Goal: Task Accomplishment & Management: Manage account settings

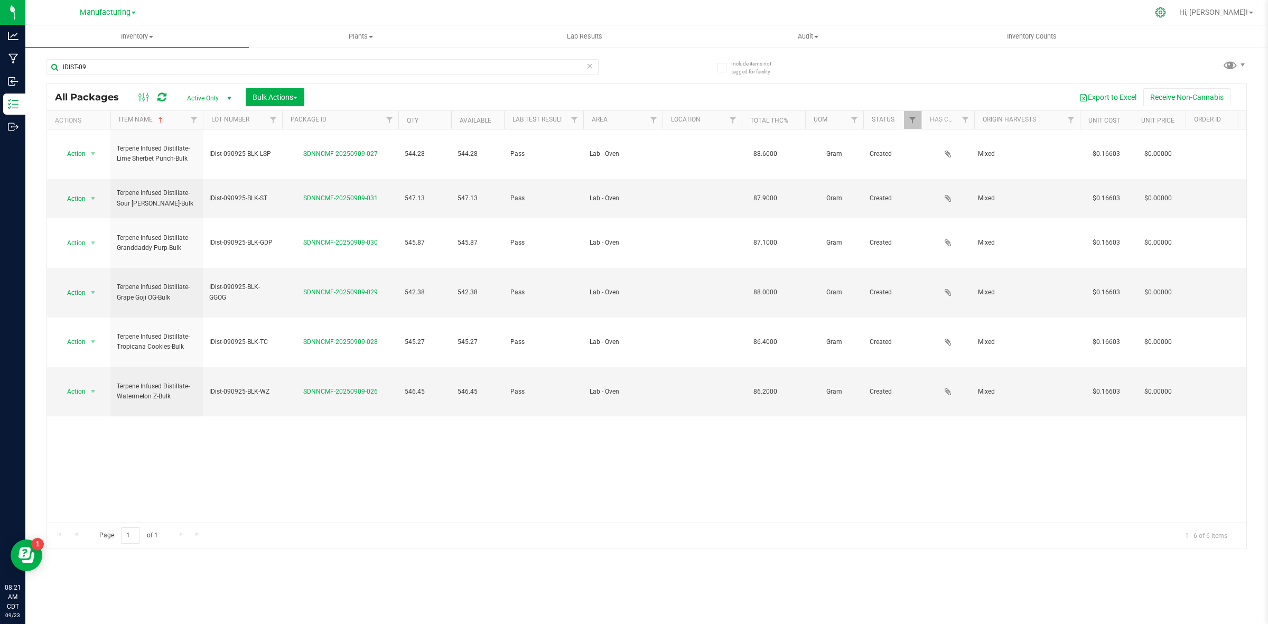
click at [1166, 12] on icon at bounding box center [1160, 12] width 11 height 11
click at [1166, 11] on icon at bounding box center [1160, 12] width 11 height 11
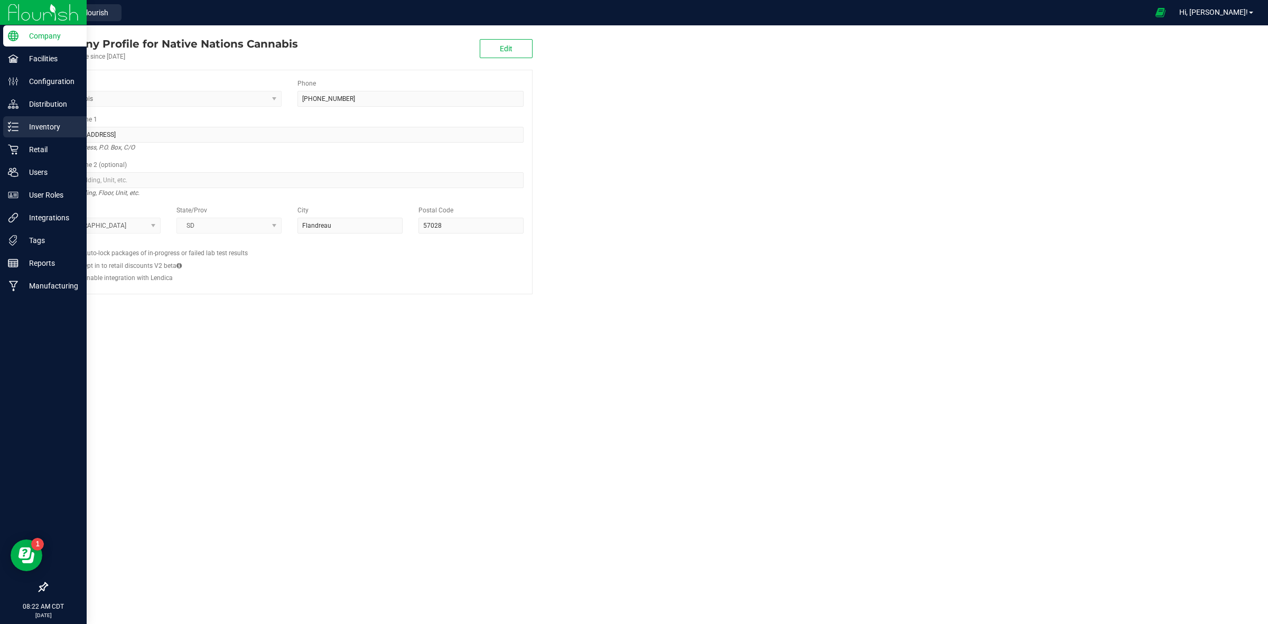
click at [12, 128] on icon at bounding box center [13, 127] width 11 height 11
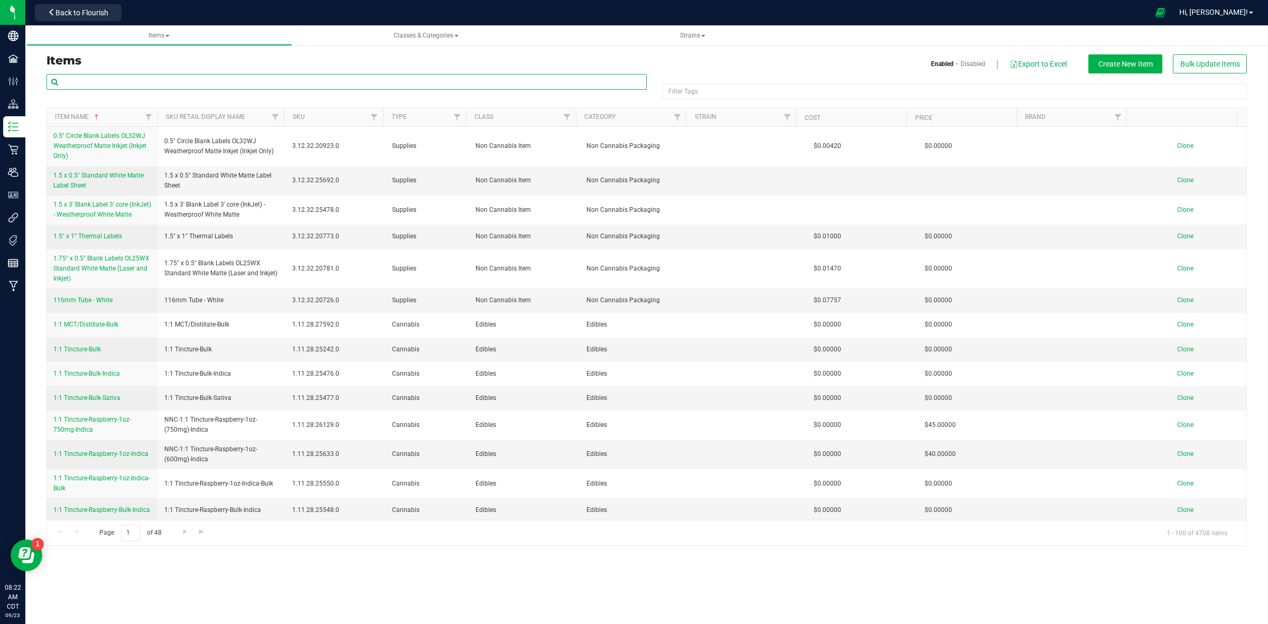
click at [157, 81] on input "text" at bounding box center [347, 82] width 600 height 16
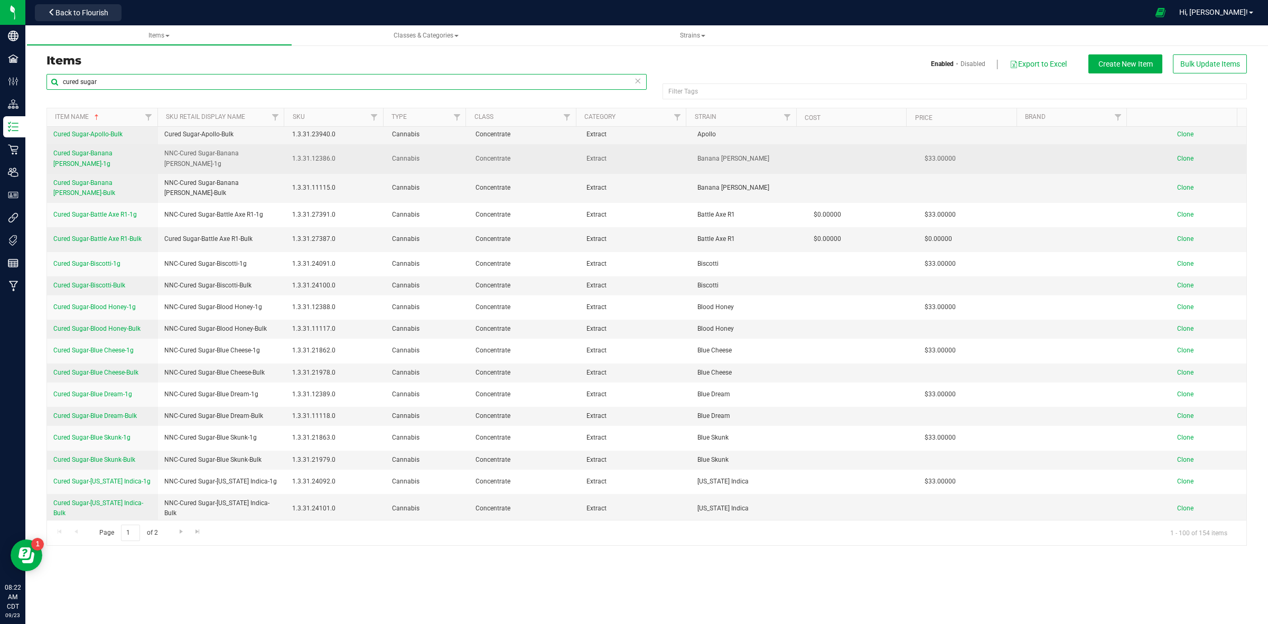
scroll to position [264, 0]
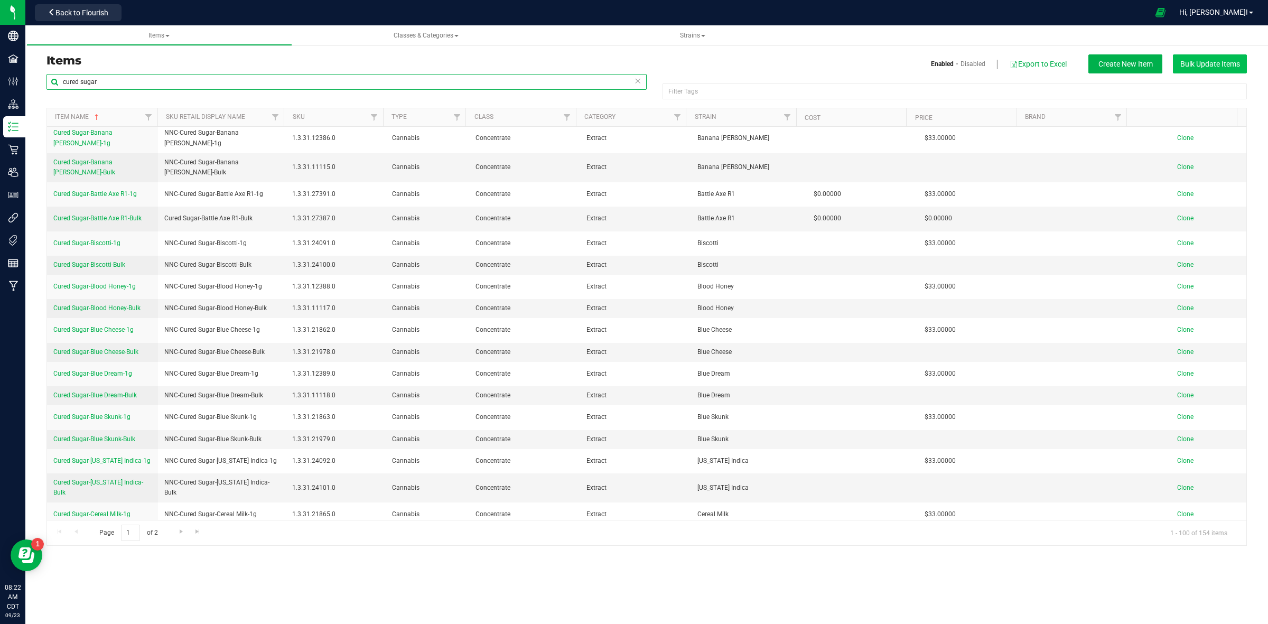
type input "cured sugar"
click at [1185, 67] on span "Bulk Update Items" at bounding box center [1210, 64] width 60 height 8
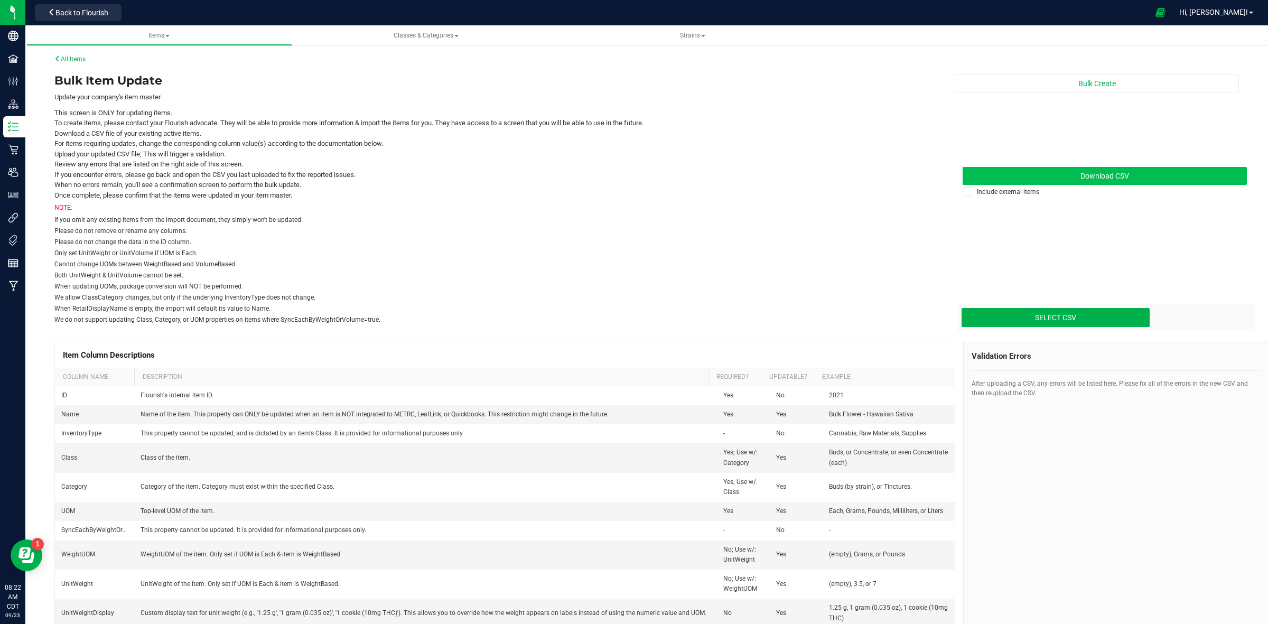
click at [1040, 172] on link "Download CSV" at bounding box center [1105, 176] width 284 height 18
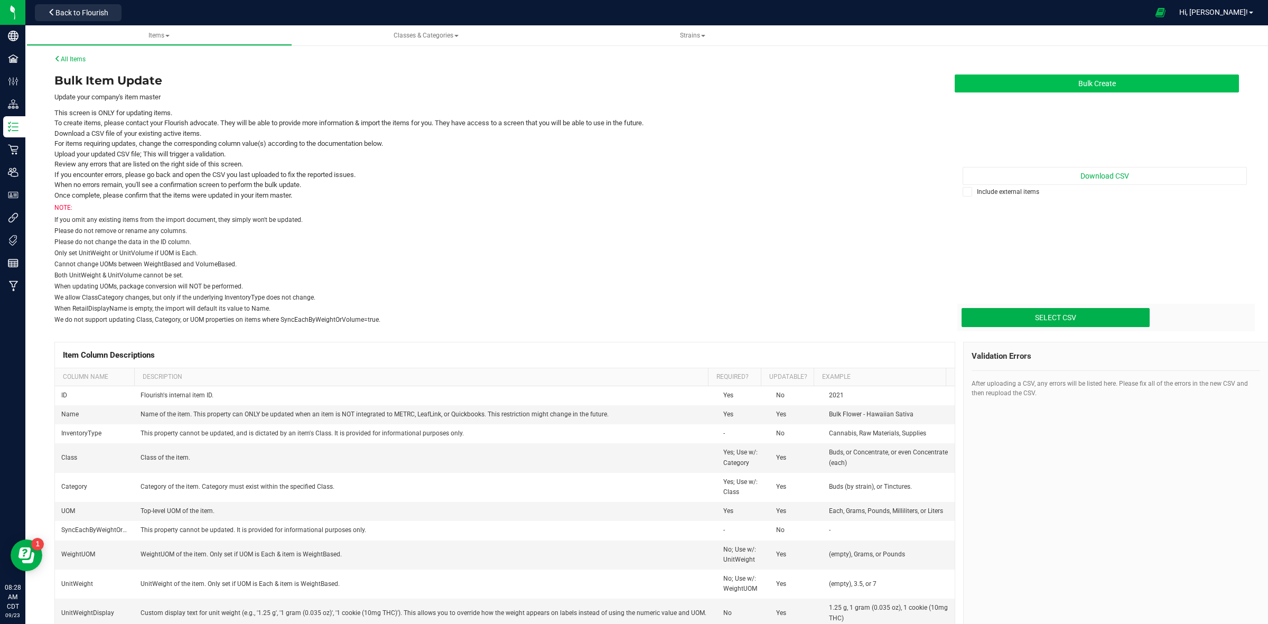
click at [1085, 81] on button "Bulk Create" at bounding box center [1097, 84] width 284 height 18
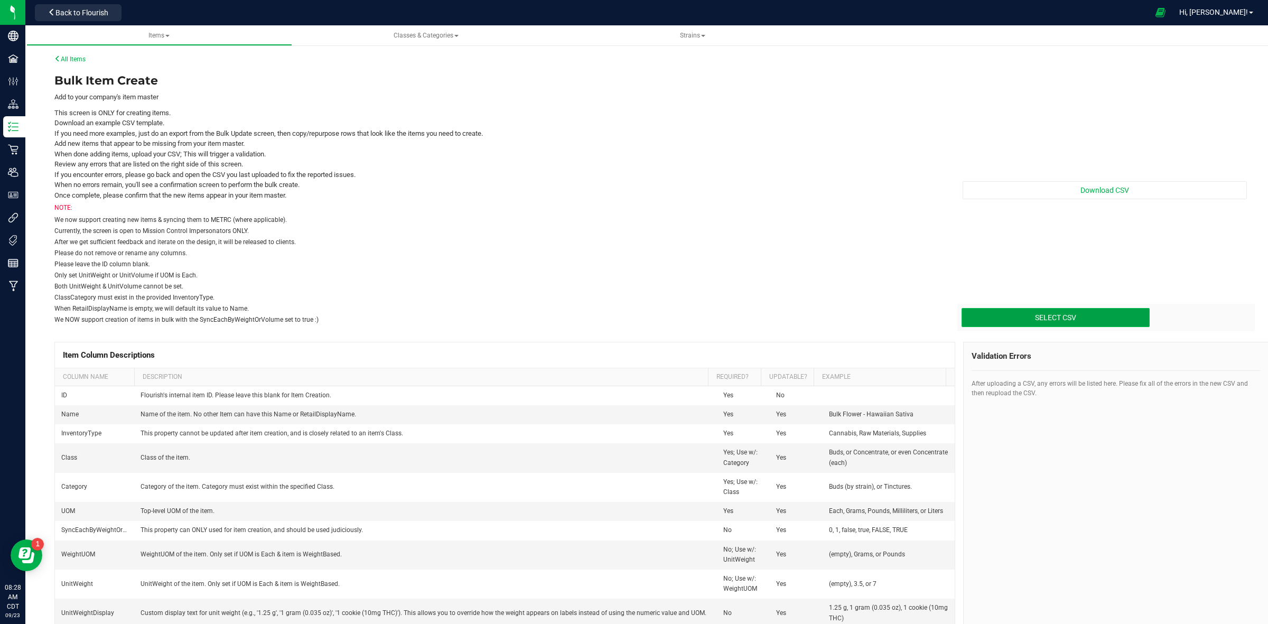
click at [1037, 308] on div "Select CSV" at bounding box center [1056, 317] width 188 height 19
click at [1031, 312] on input "Select CSV" at bounding box center [229, 273] width 1839 height 108
type input "C:\fakepath\create-items_[DATE] (New Cured Sugars).csv"
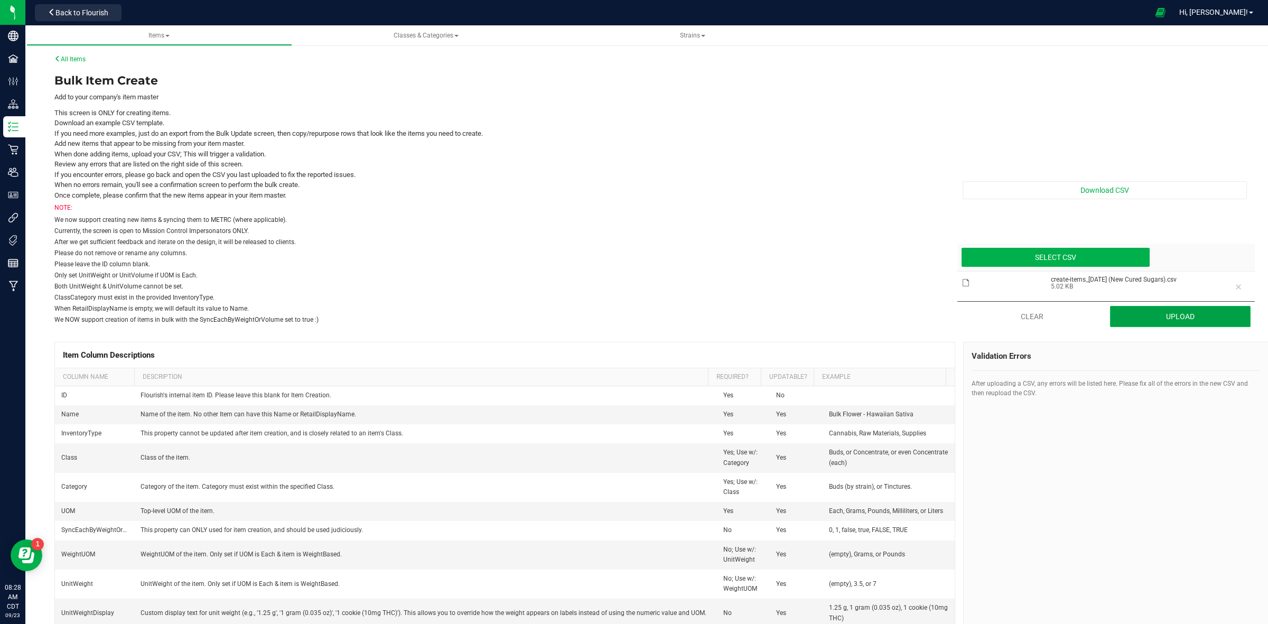
click at [1192, 317] on button "Upload" at bounding box center [1180, 316] width 141 height 21
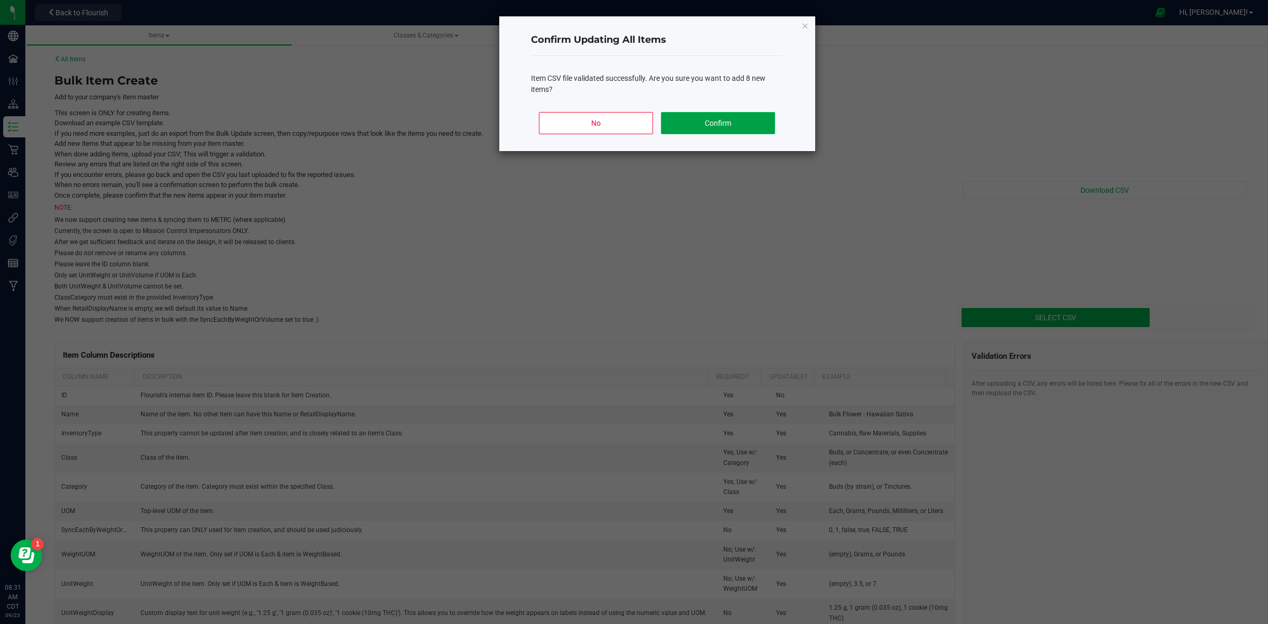
click at [748, 115] on button "Confirm" at bounding box center [718, 123] width 114 height 22
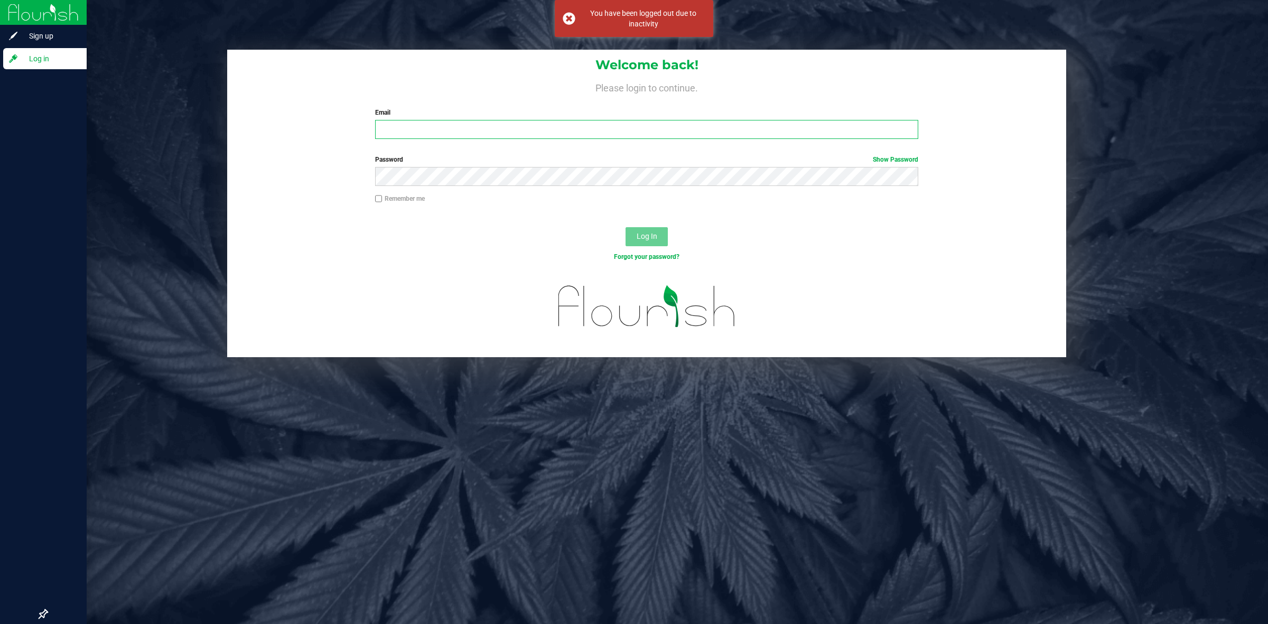
type input "[PERSON_NAME][EMAIL_ADDRESS][PERSON_NAME][DOMAIN_NAME]"
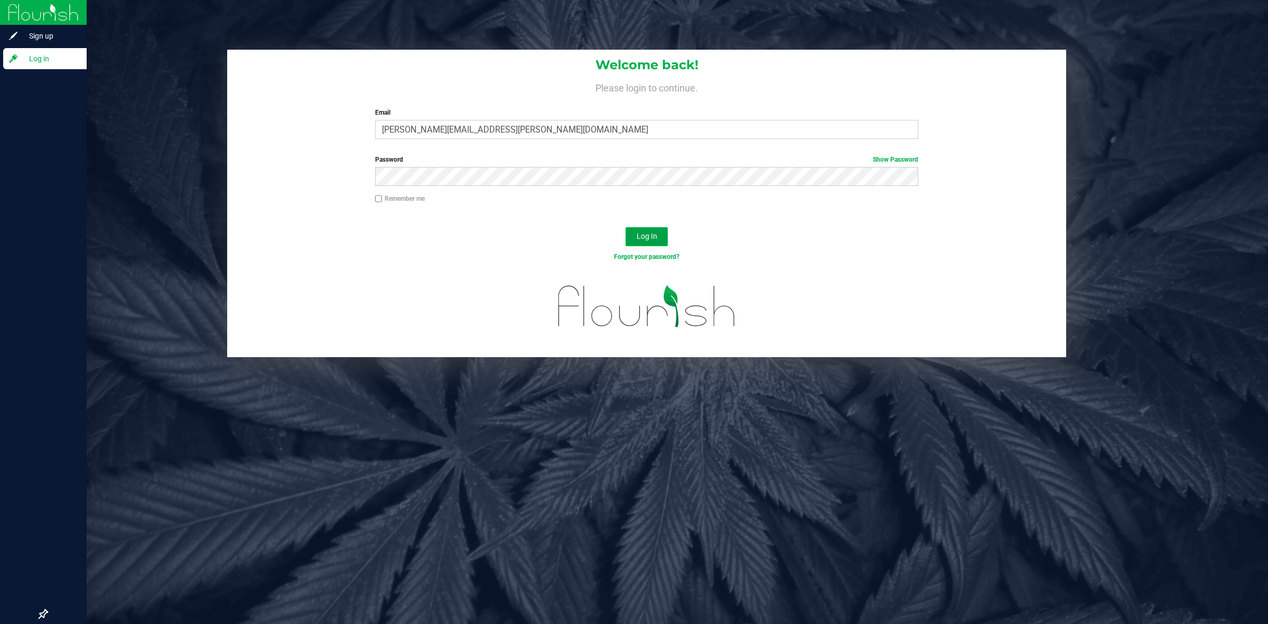
click at [649, 238] on span "Log In" at bounding box center [647, 236] width 21 height 8
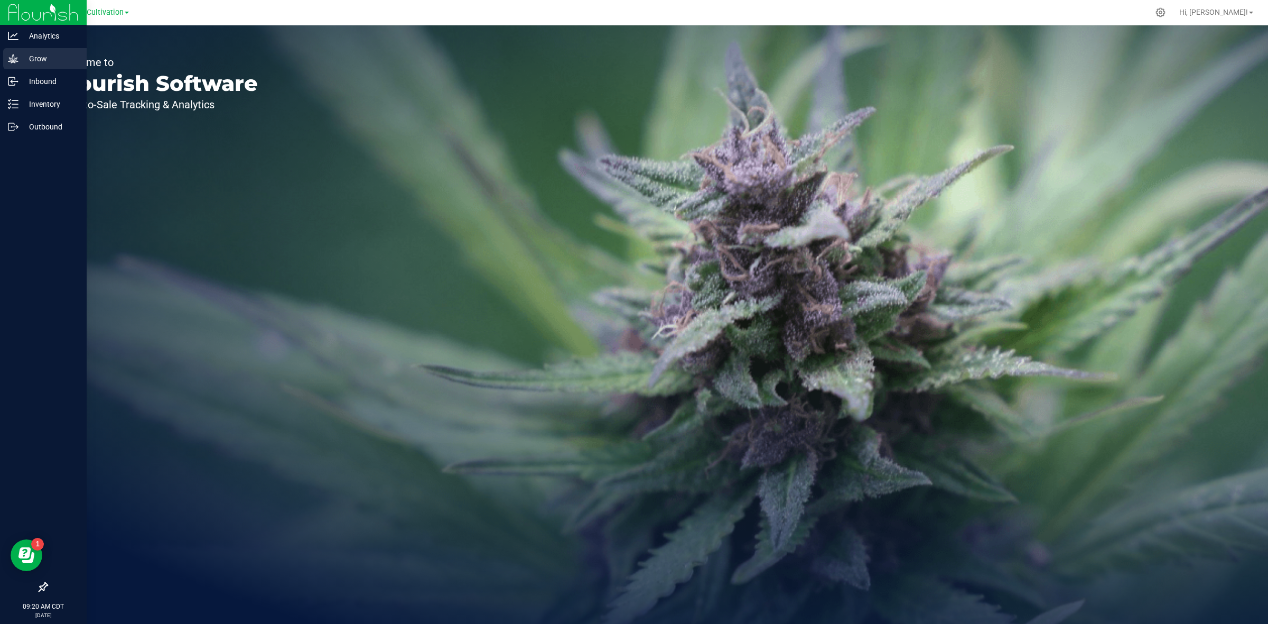
click at [18, 69] on div "Grow" at bounding box center [44, 58] width 83 height 21
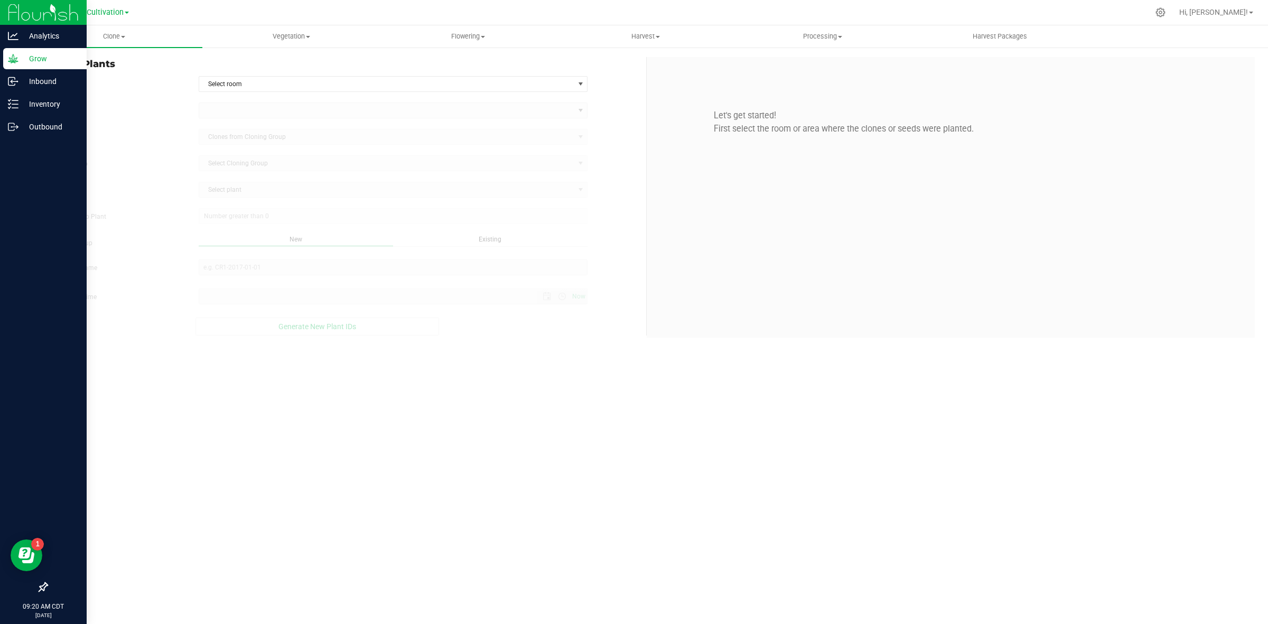
type input "[DATE] 9:20 AM"
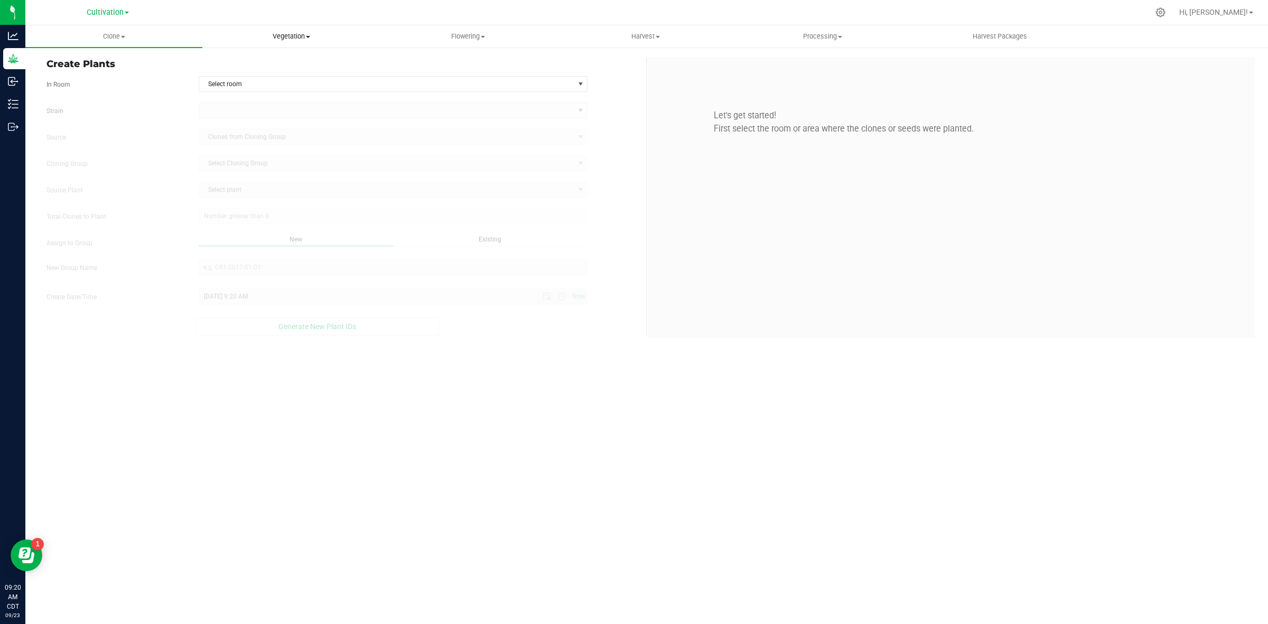
click at [273, 32] on span "Vegetation" at bounding box center [291, 37] width 176 height 10
click at [268, 86] on span "Mother groups" at bounding box center [241, 89] width 79 height 9
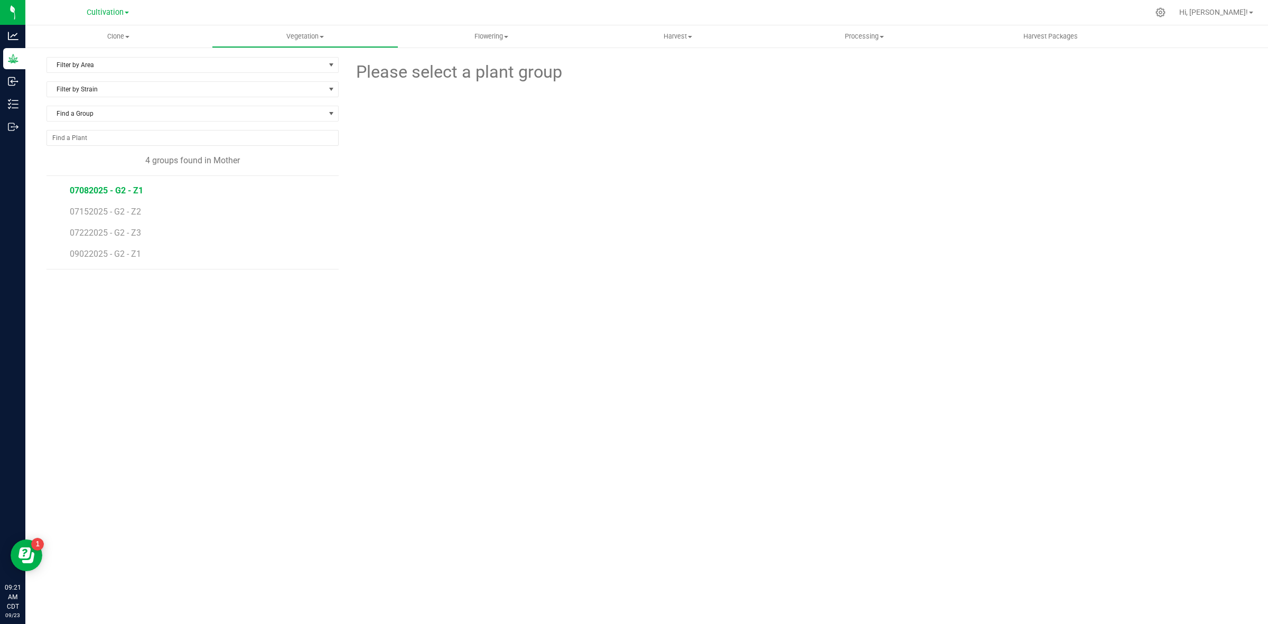
click at [101, 194] on span "07082025 - G2 - Z1" at bounding box center [106, 190] width 73 height 10
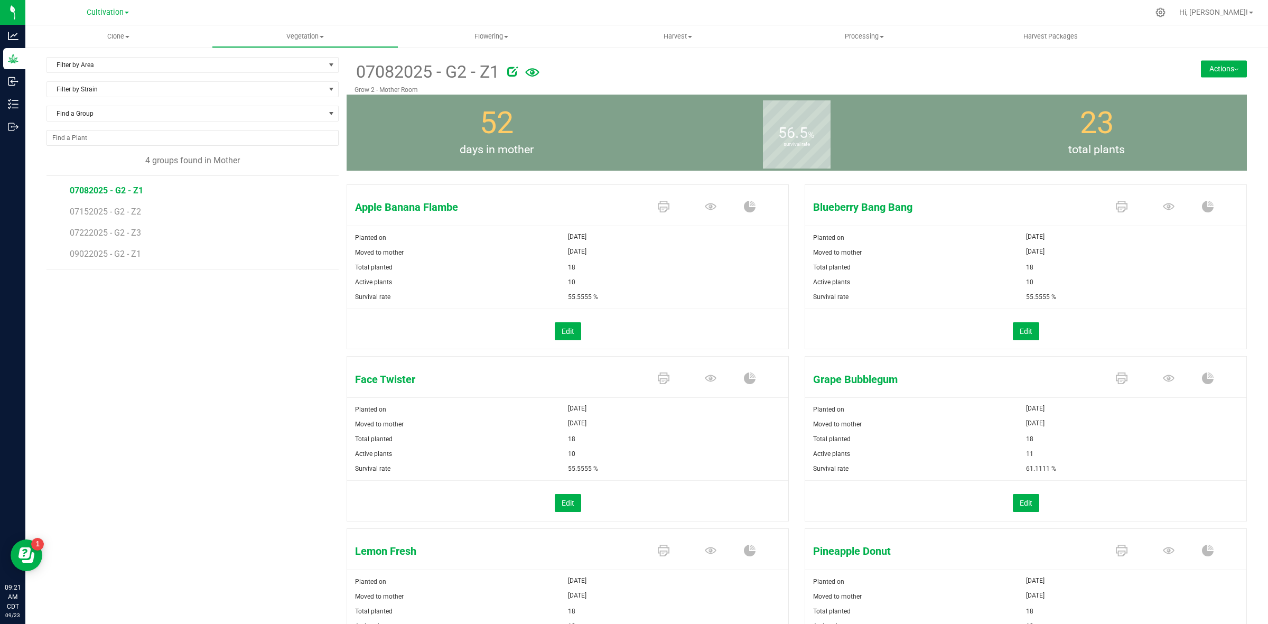
click at [1231, 65] on button "Actions" at bounding box center [1224, 68] width 46 height 17
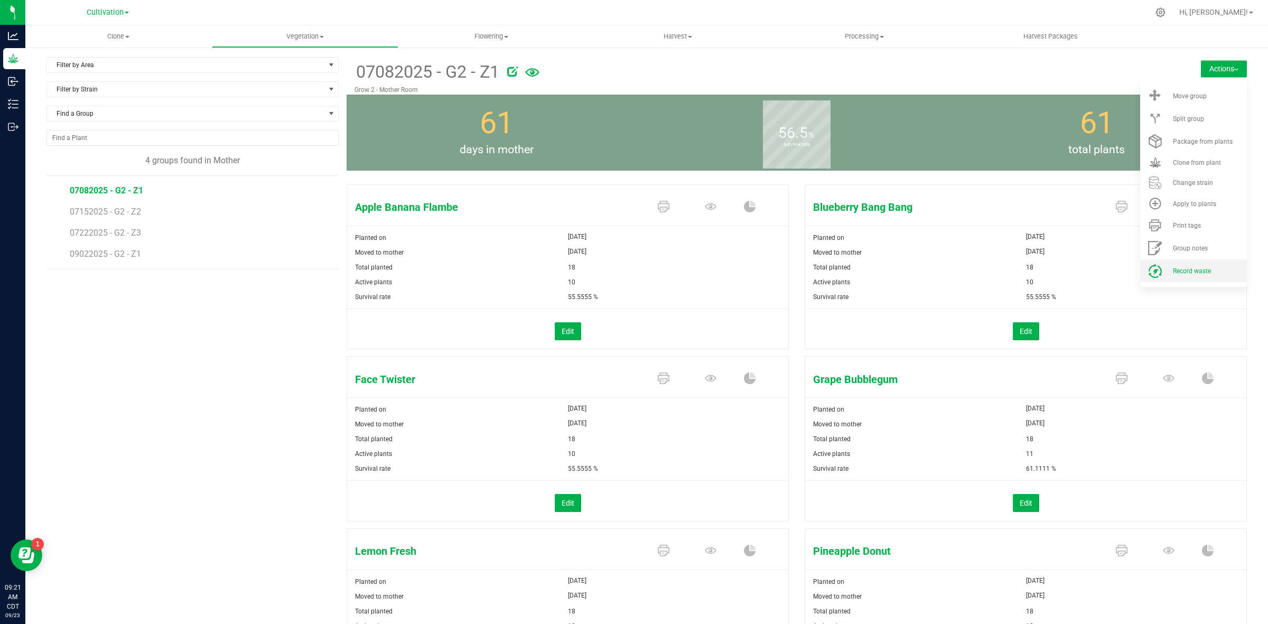
click at [1198, 269] on span "Record waste" at bounding box center [1192, 270] width 38 height 7
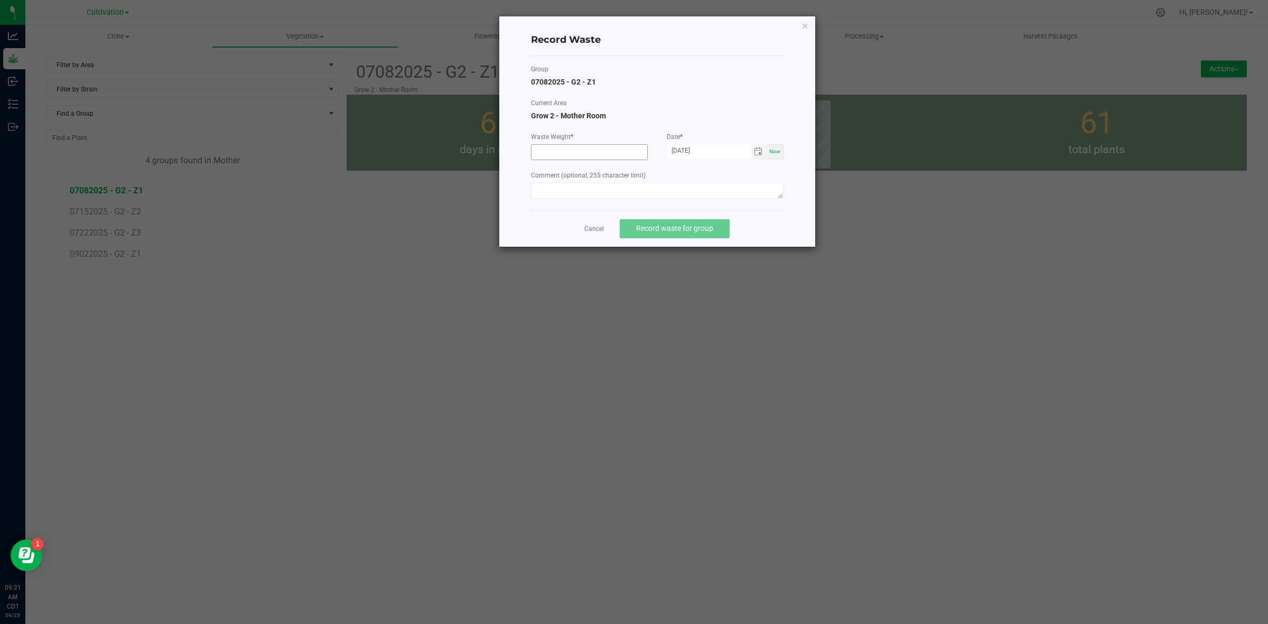
click at [551, 159] on input at bounding box center [590, 152] width 116 height 15
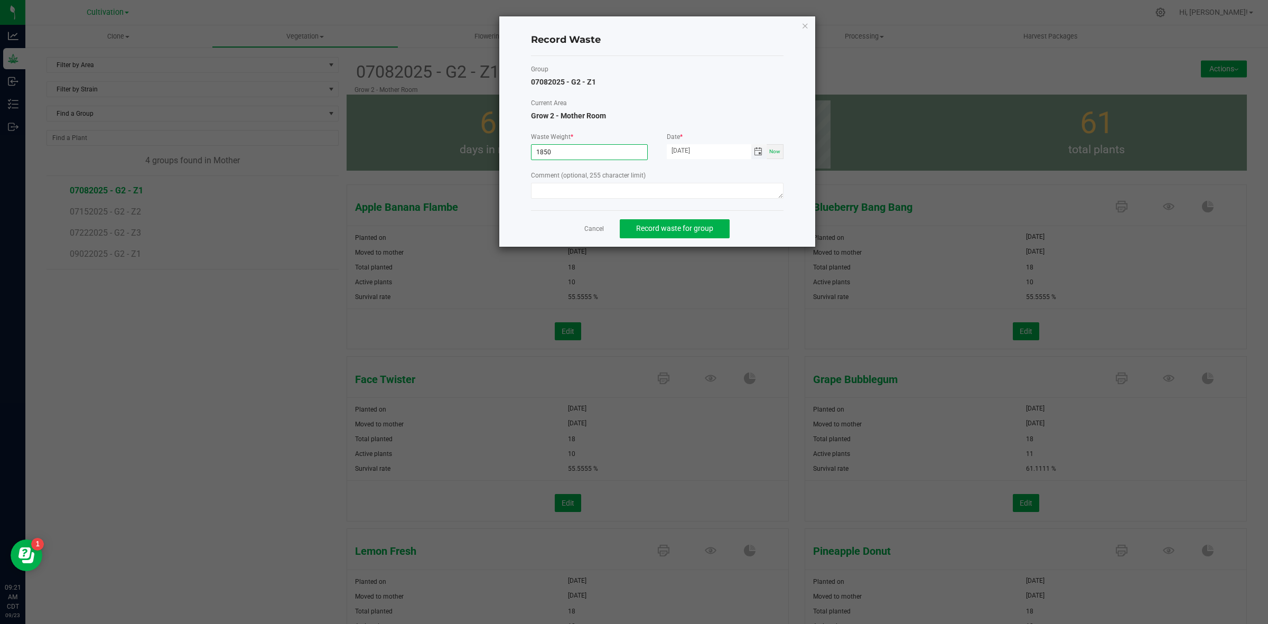
click at [756, 148] on span "Toggle calendar" at bounding box center [758, 151] width 8 height 8
type input "1850.0000 g"
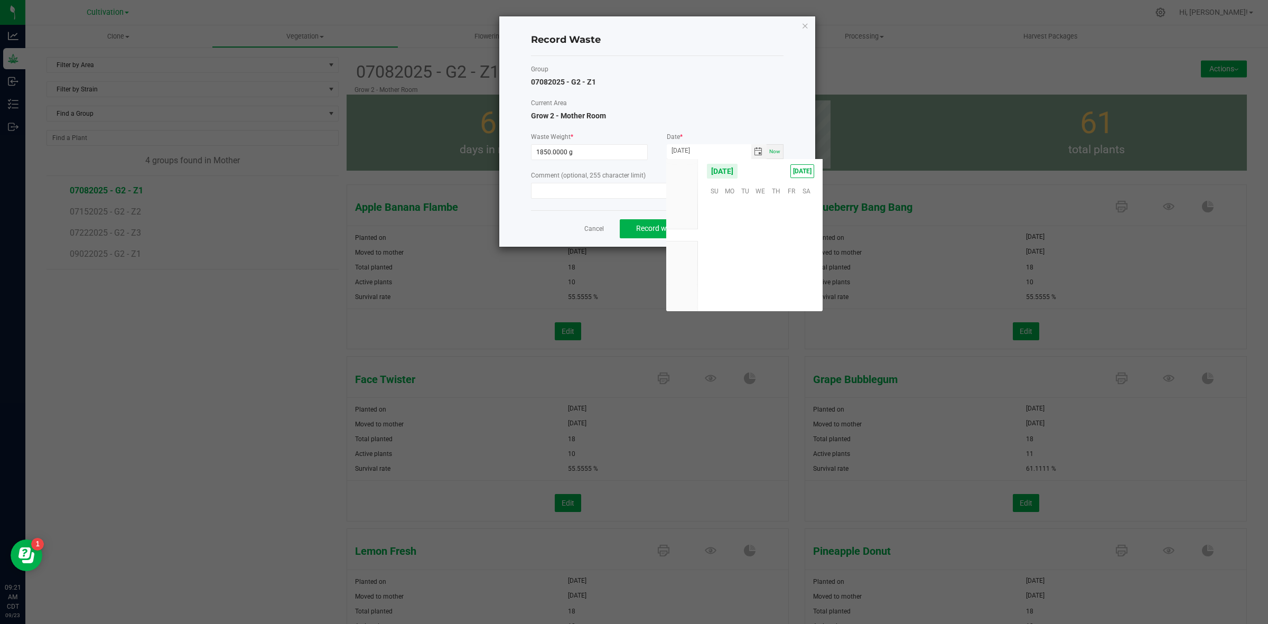
scroll to position [171325, 0]
click at [731, 258] on span "22" at bounding box center [729, 255] width 15 height 16
type input "[DATE]"
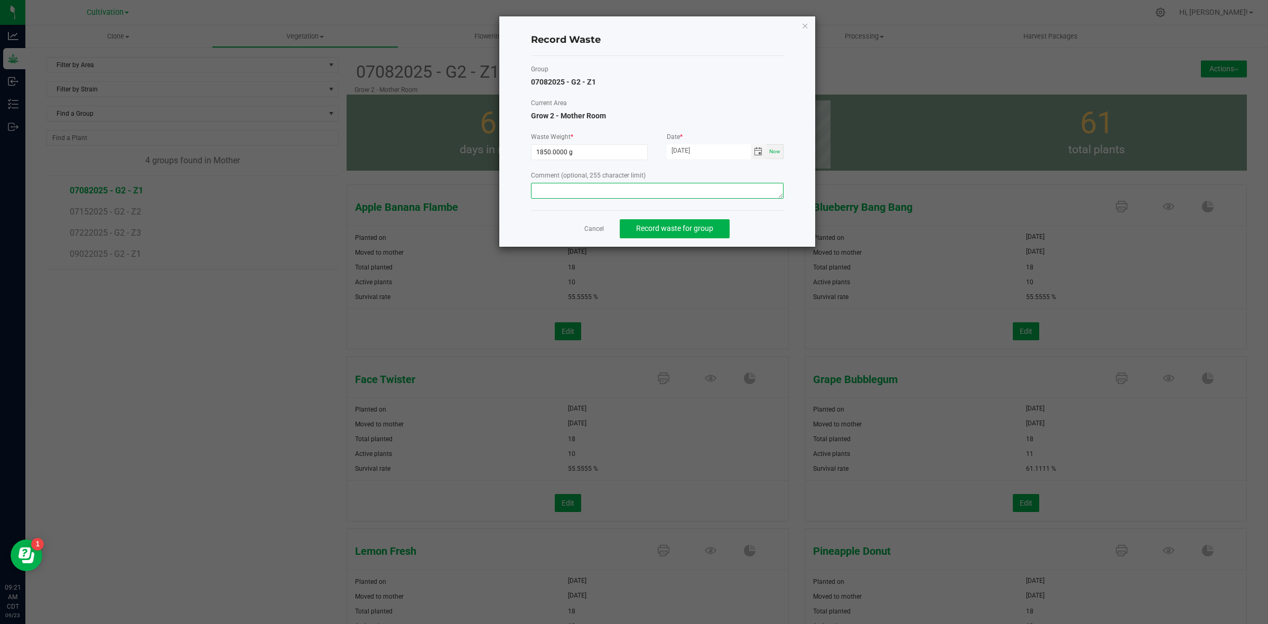
click at [577, 191] on textarea at bounding box center [657, 191] width 253 height 16
drag, startPoint x: 578, startPoint y: 190, endPoint x: 505, endPoint y: 203, distance: 74.1
click at [505, 203] on div "Record Waste Group 07082025 - G2 - Z1 Current Area Grow 2 - Mother Room Waste W…" at bounding box center [657, 131] width 316 height 230
type textarea "Mom waste"
click at [694, 234] on button "Record waste for group" at bounding box center [675, 228] width 110 height 19
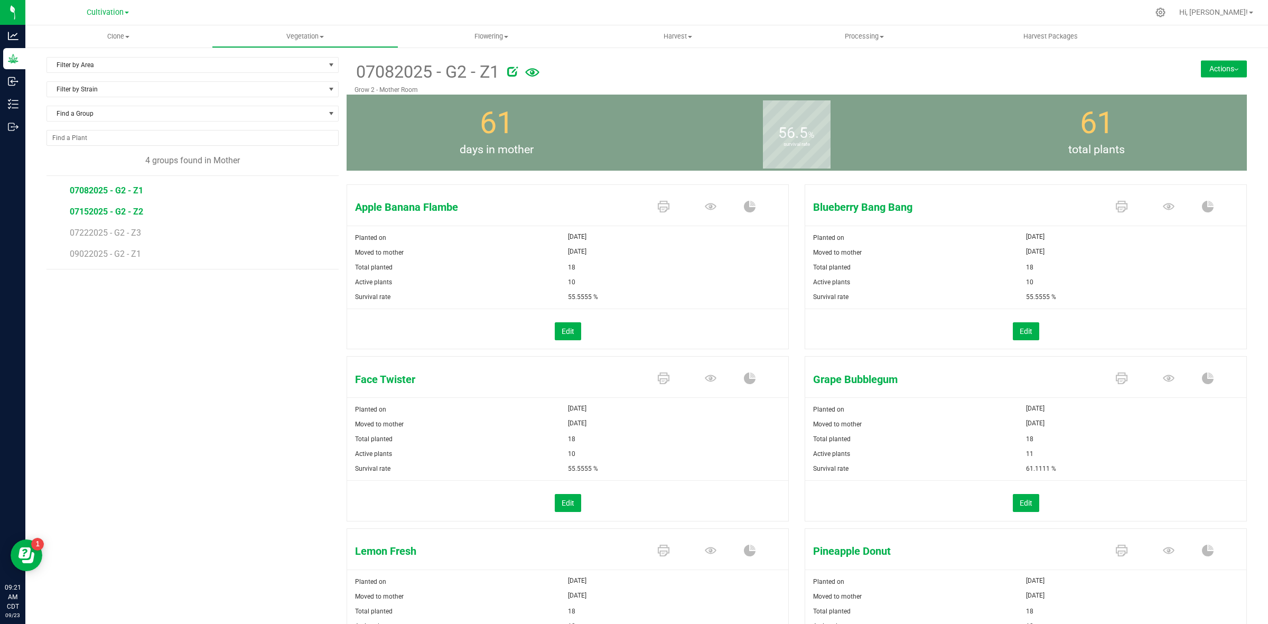
click at [70, 217] on span "07152025 - G2 - Z2" at bounding box center [106, 212] width 73 height 10
click at [1201, 74] on button "Actions" at bounding box center [1224, 68] width 46 height 17
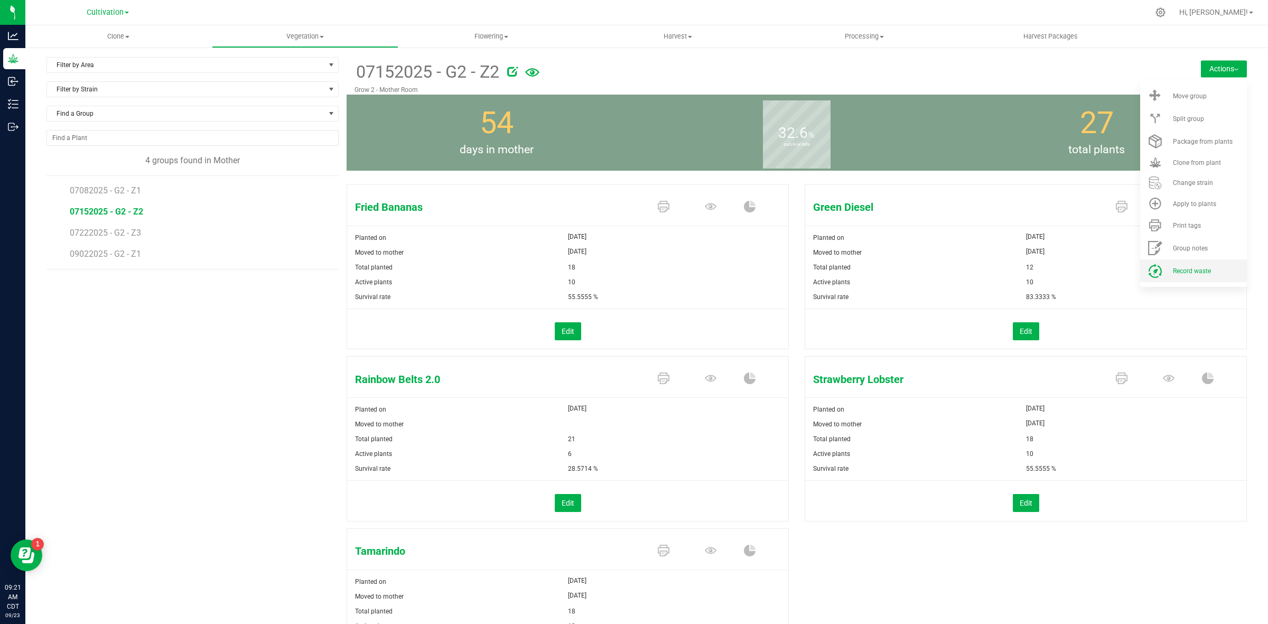
click at [1177, 266] on li "Record waste" at bounding box center [1193, 270] width 107 height 23
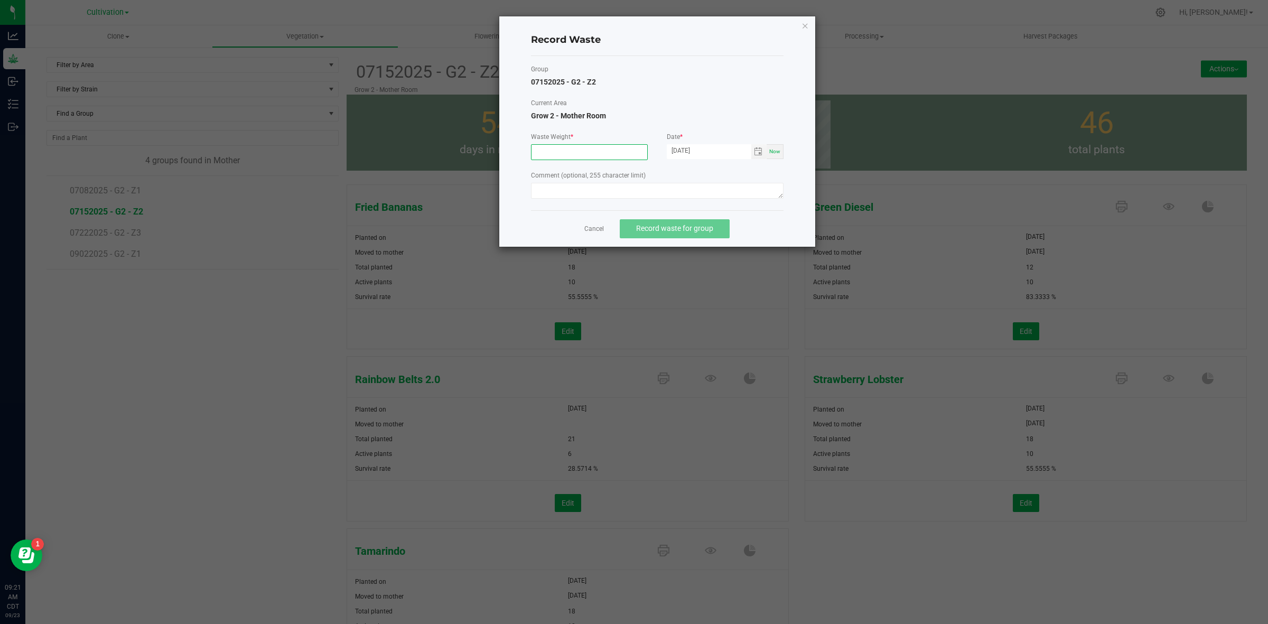
click at [596, 155] on input at bounding box center [590, 152] width 116 height 15
type input "2030.0000 g"
click at [581, 191] on textarea at bounding box center [657, 191] width 253 height 16
paste textarea "Mom waste"
click at [761, 152] on span "Toggle calendar" at bounding box center [758, 151] width 8 height 8
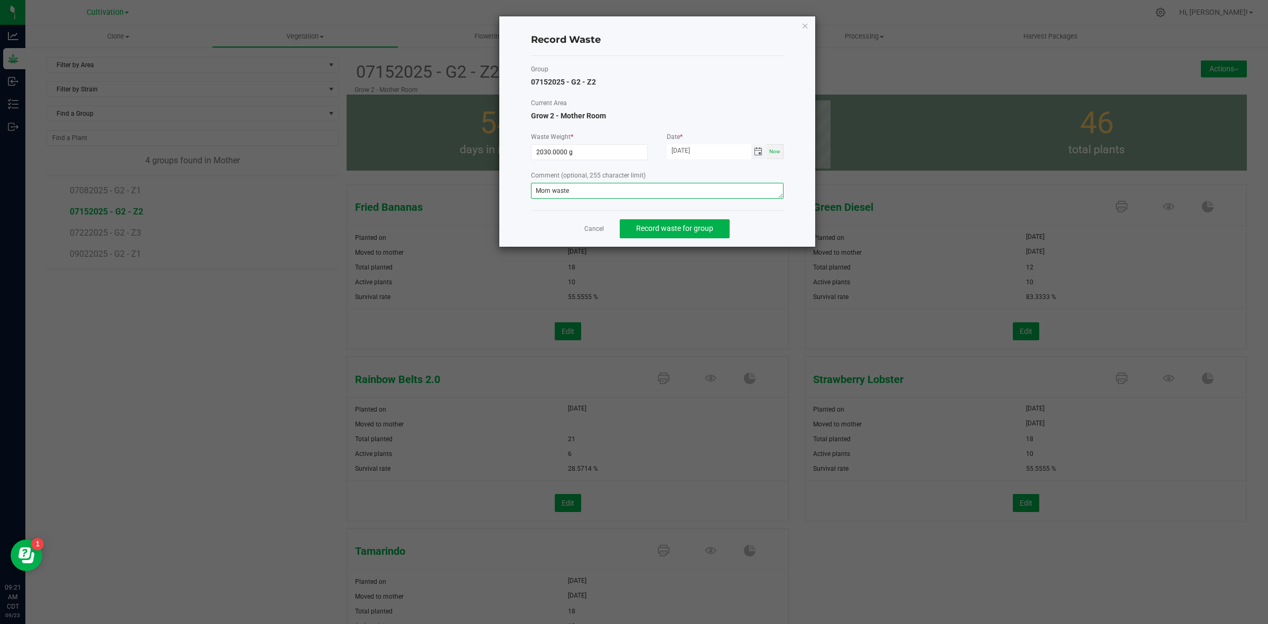
type textarea "Mom waste"
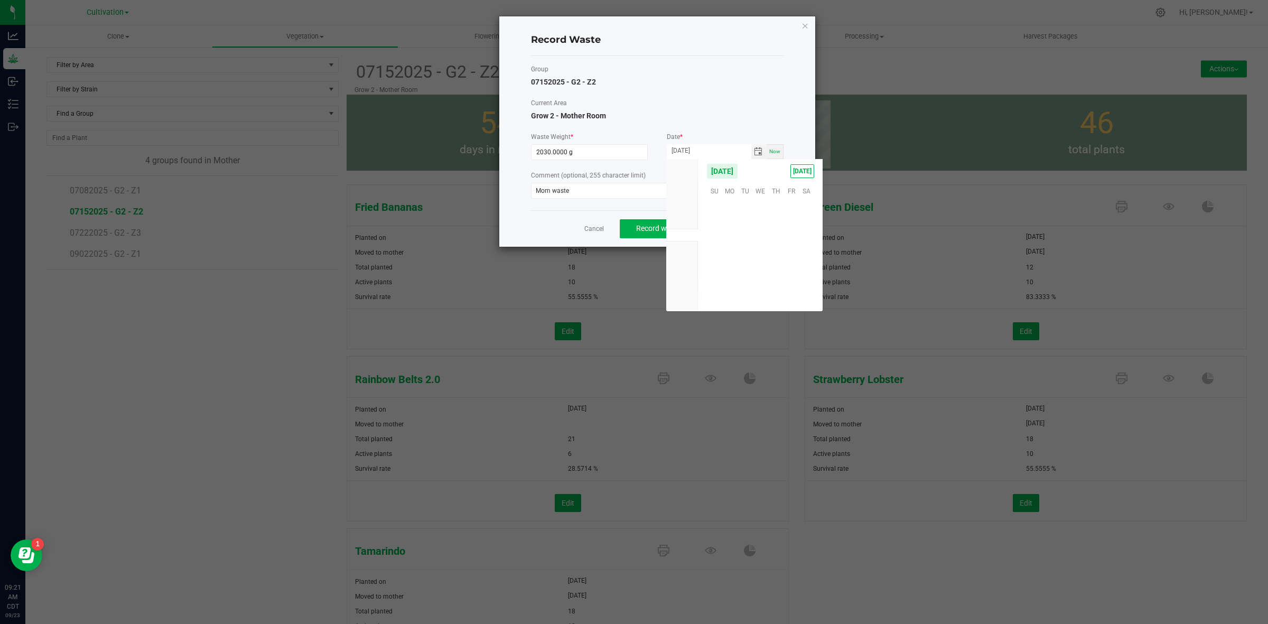
scroll to position [171325, 0]
click at [724, 255] on span "22" at bounding box center [729, 255] width 15 height 16
type input "[DATE]"
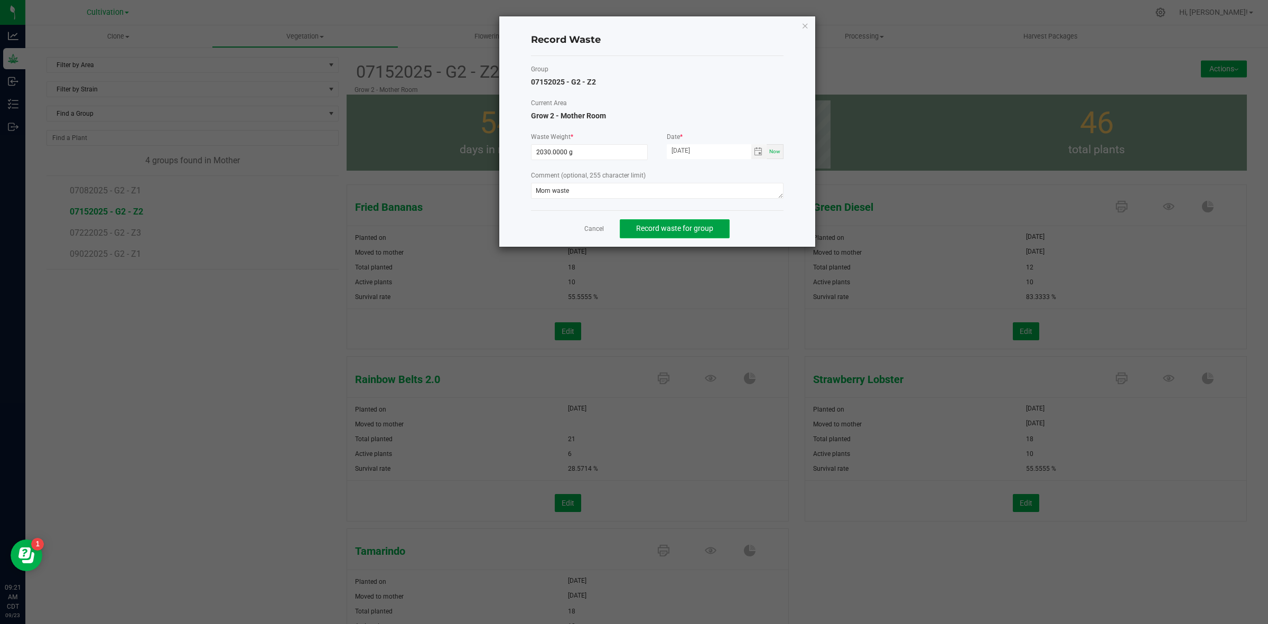
click at [698, 234] on button "Record waste for group" at bounding box center [675, 228] width 110 height 19
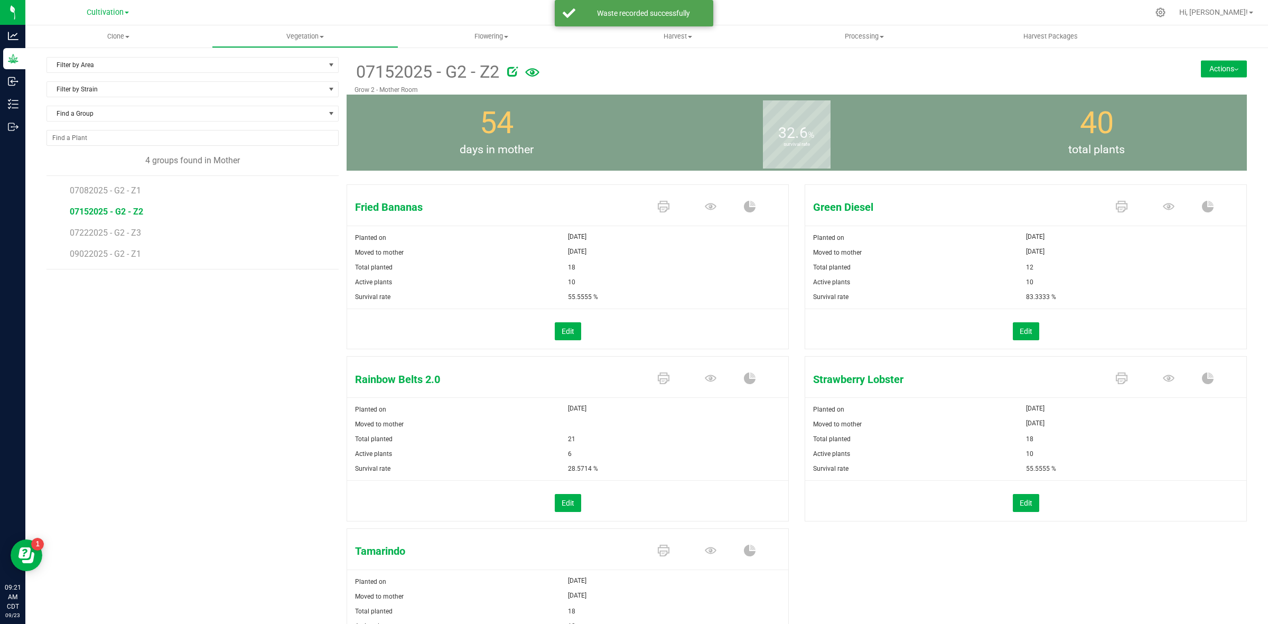
click at [1225, 66] on button "Actions" at bounding box center [1224, 68] width 46 height 17
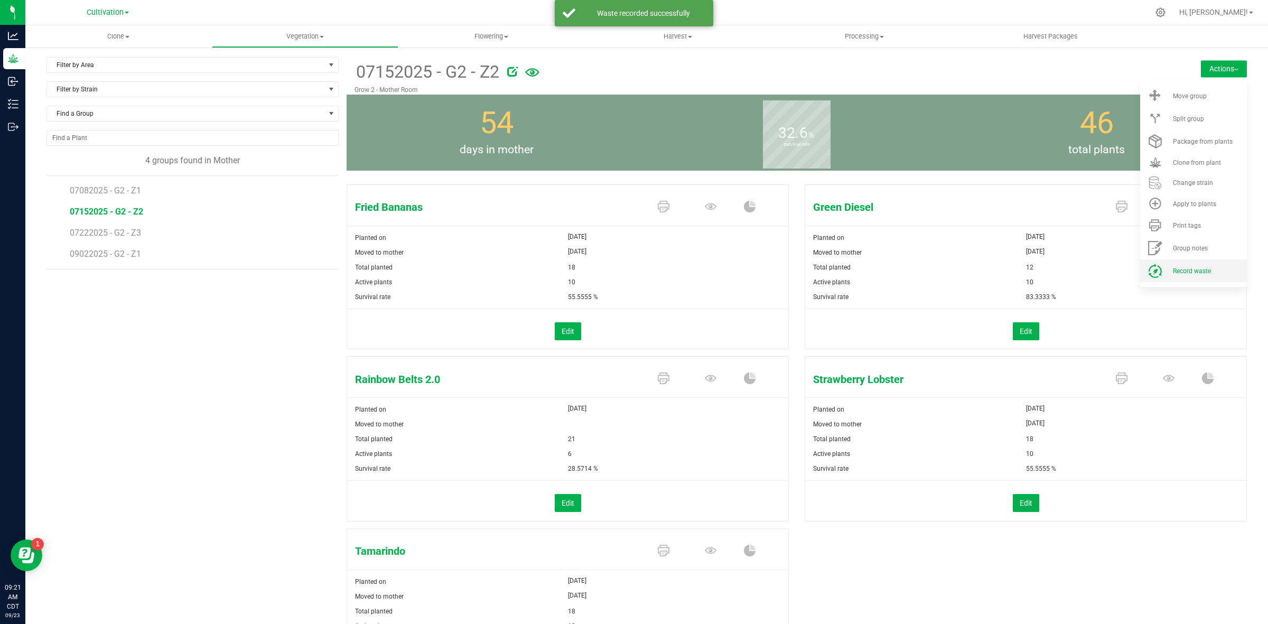
click at [1201, 273] on span "Record waste" at bounding box center [1192, 270] width 38 height 7
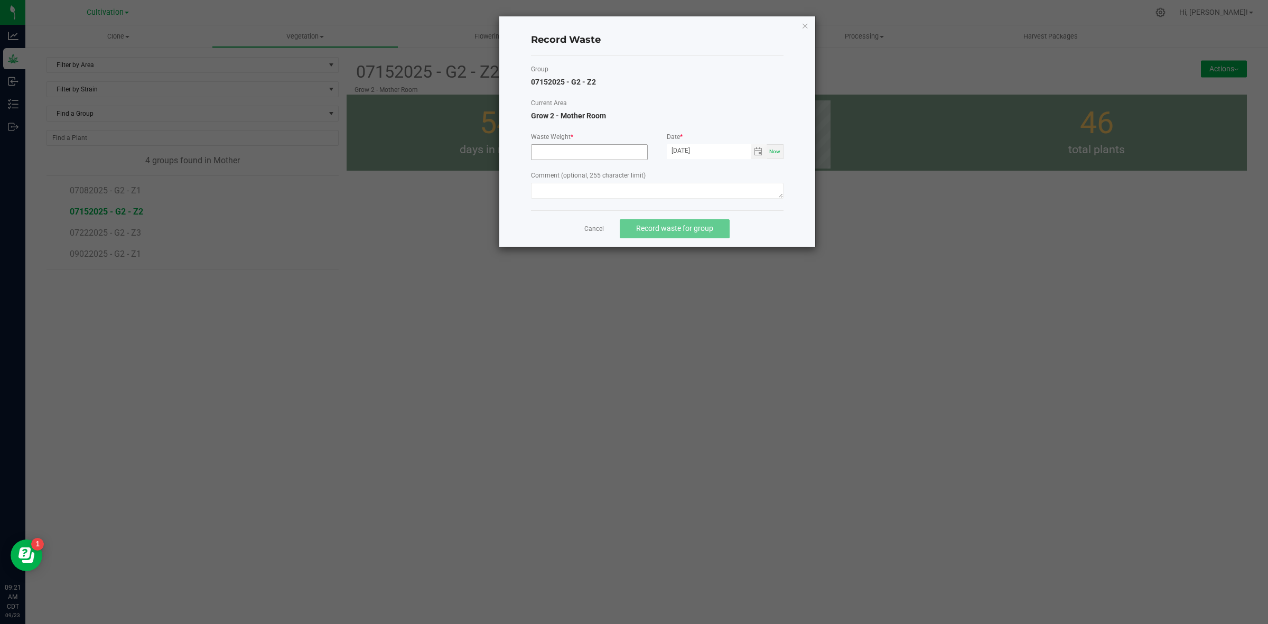
click at [553, 157] on input at bounding box center [590, 152] width 116 height 15
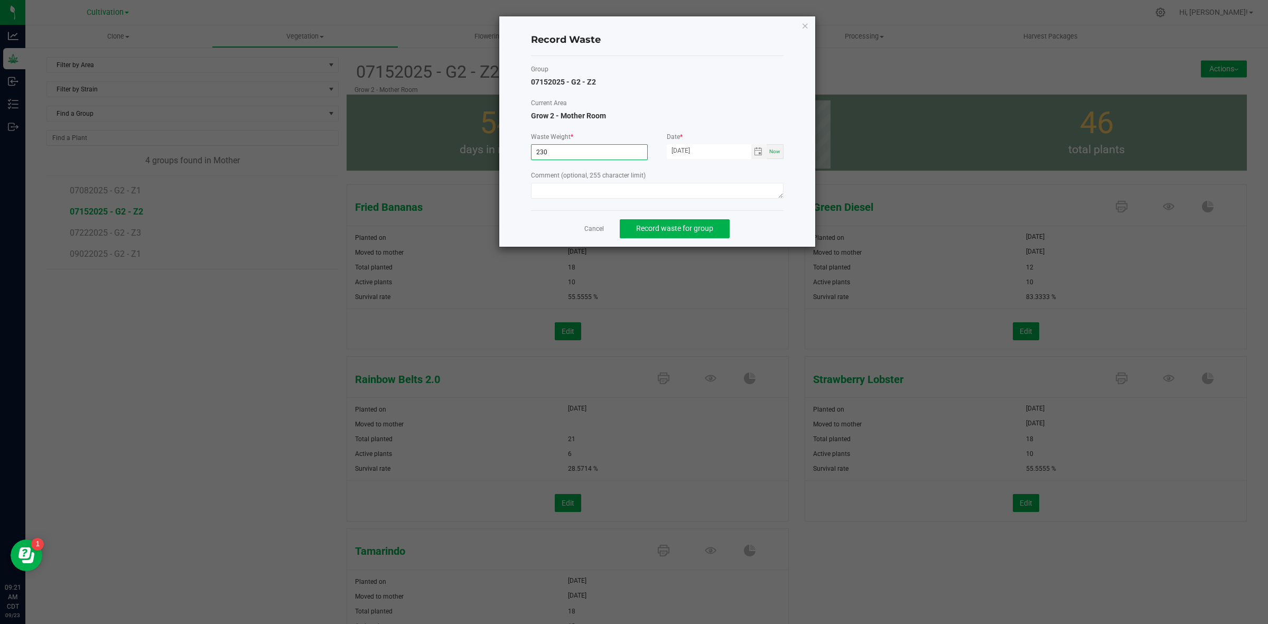
type input "230.0000 g"
click at [560, 181] on div "Comment (optional, 255 character limit)" at bounding box center [657, 186] width 253 height 31
click at [560, 191] on textarea at bounding box center [657, 191] width 253 height 16
paste textarea "Mom waste"
click at [761, 146] on span "Toggle calendar" at bounding box center [758, 151] width 15 height 15
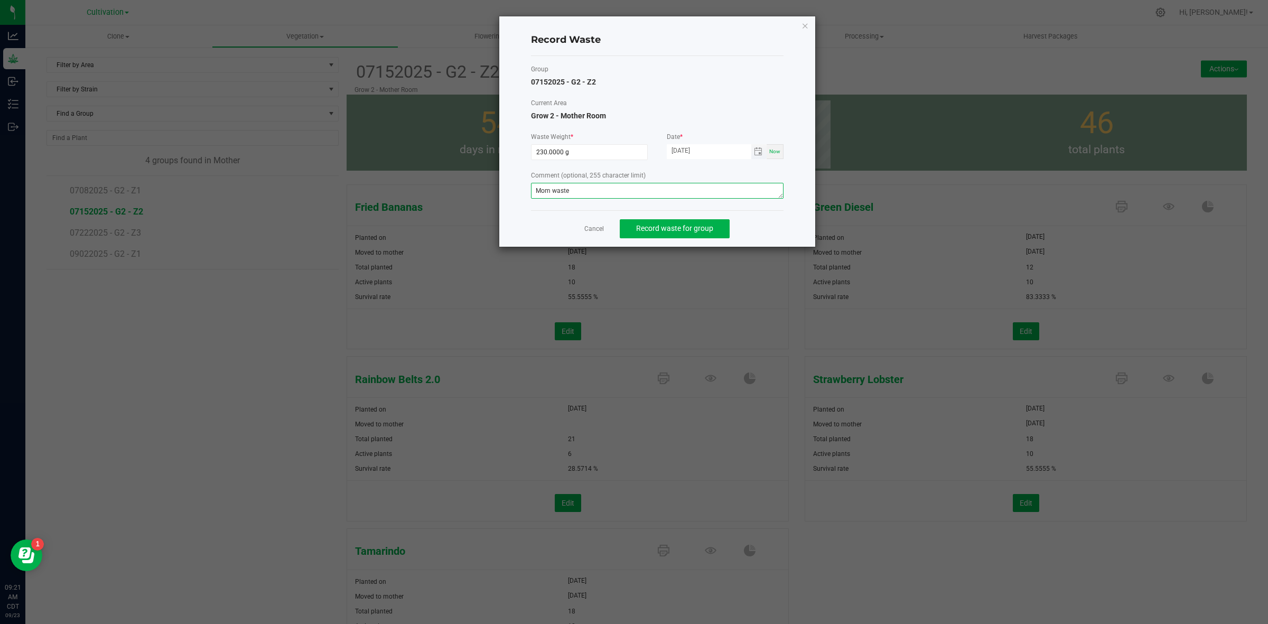
type textarea "Mom waste"
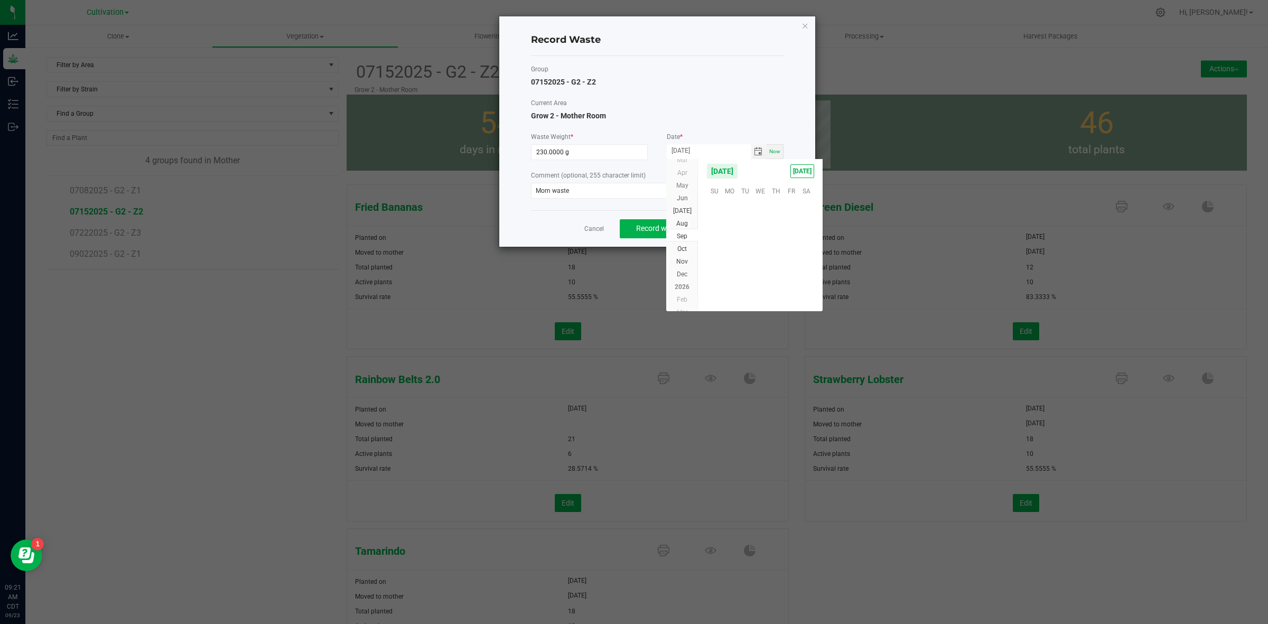
scroll to position [171325, 0]
click at [736, 254] on span "22" at bounding box center [729, 255] width 15 height 16
type input "[DATE]"
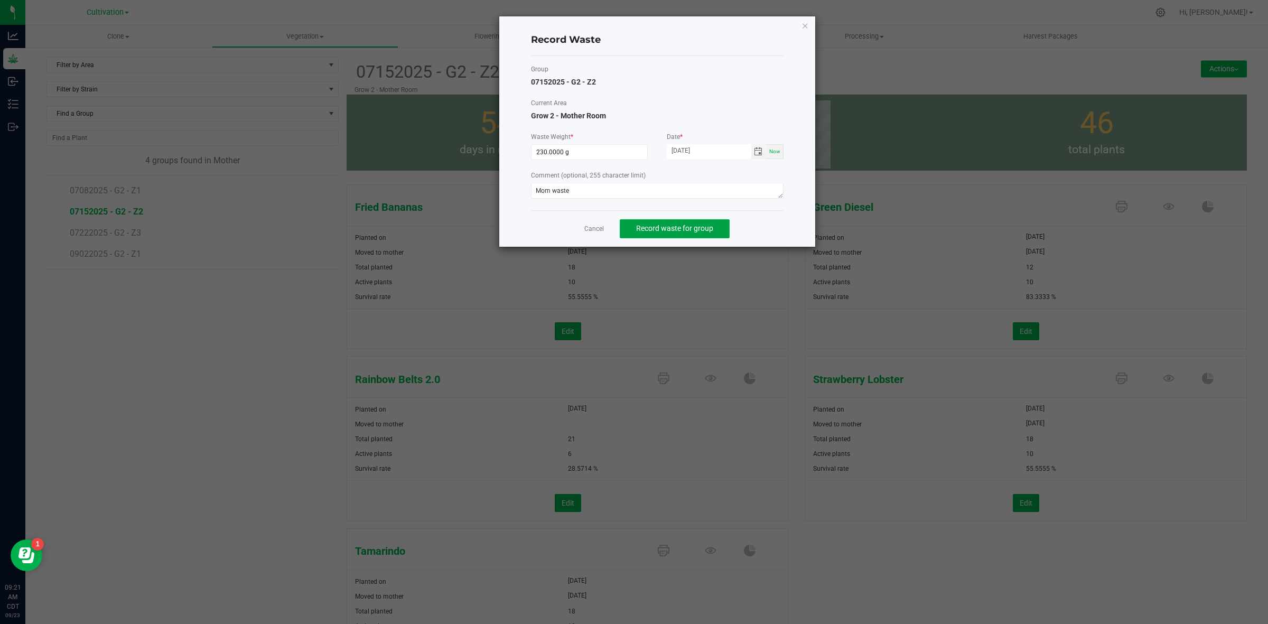
click at [685, 230] on span "Record waste for group" at bounding box center [674, 228] width 77 height 8
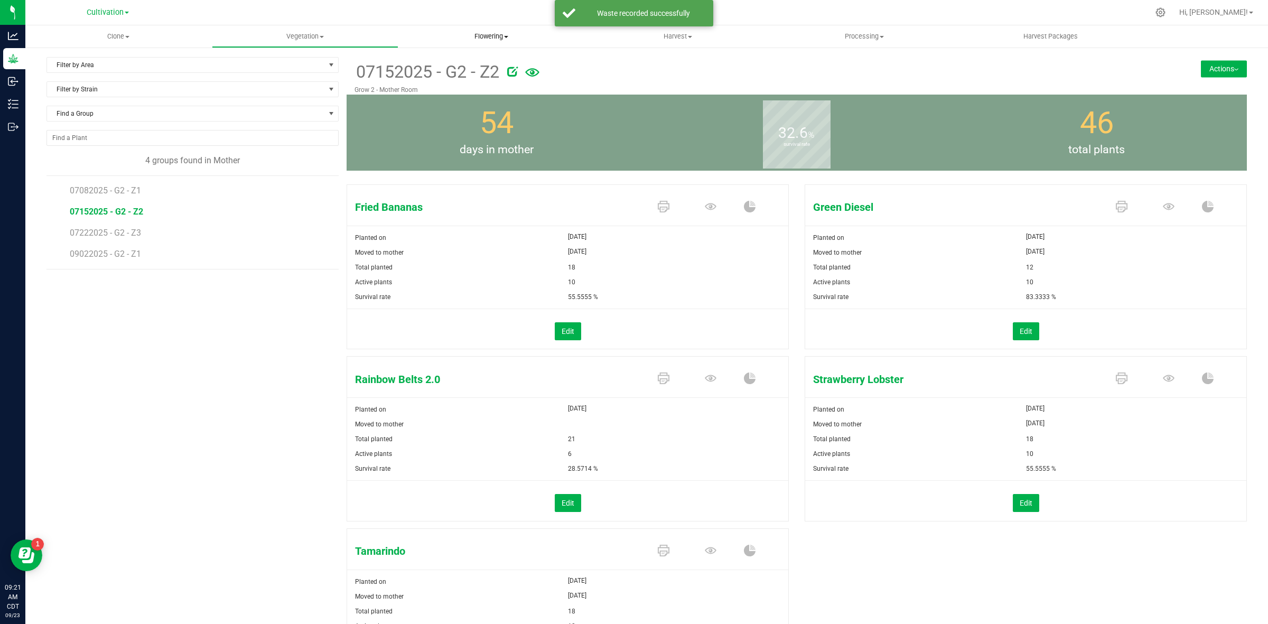
click at [502, 41] on uib-tab-heading "Flowering Create harvest Flowering groups Flowering plants Apply to plants" at bounding box center [491, 36] width 185 height 21
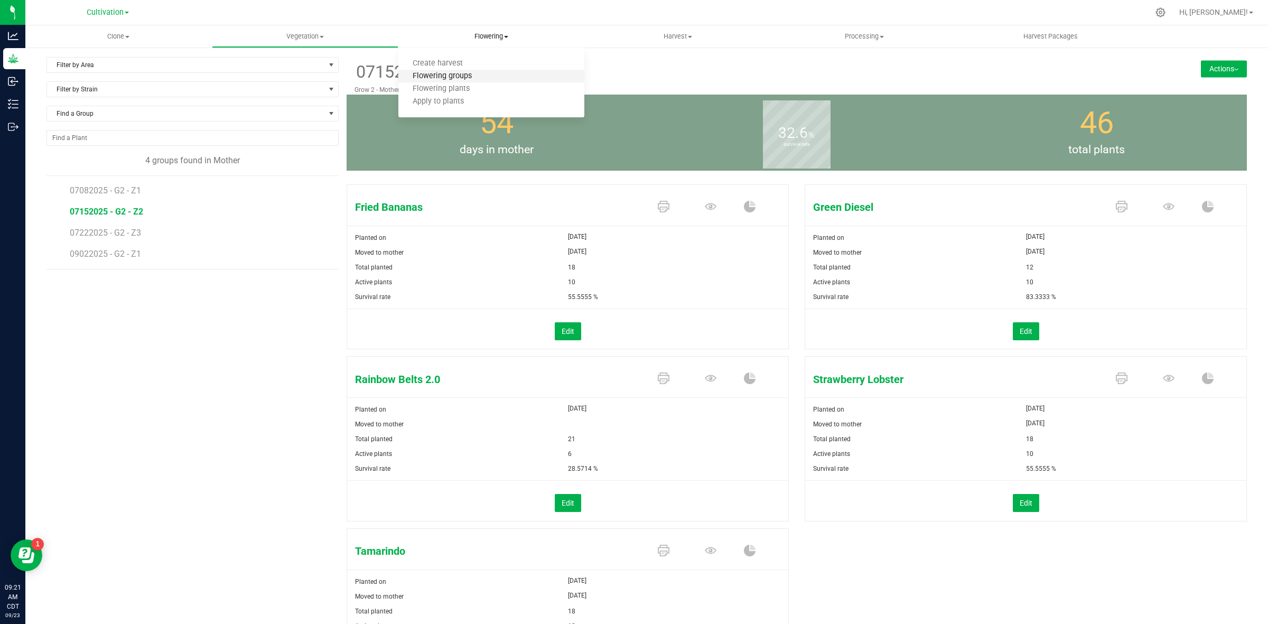
click at [457, 72] on span "Flowering groups" at bounding box center [442, 76] width 88 height 9
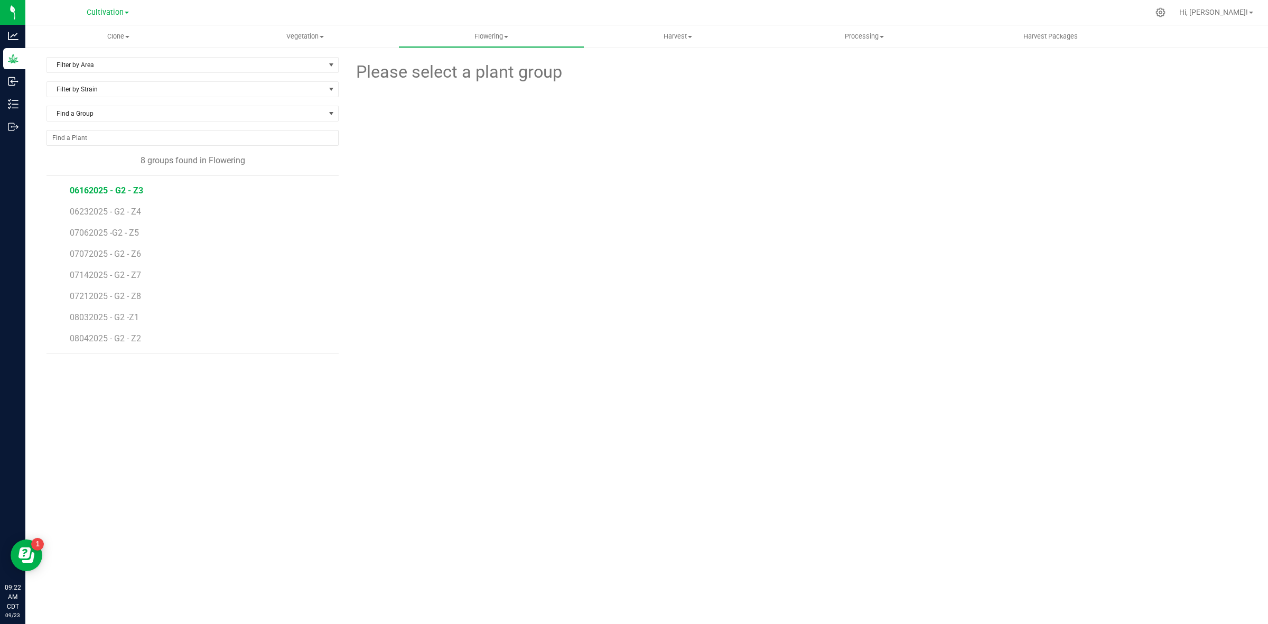
click at [109, 191] on span "06162025 - G2 - Z3" at bounding box center [106, 190] width 73 height 10
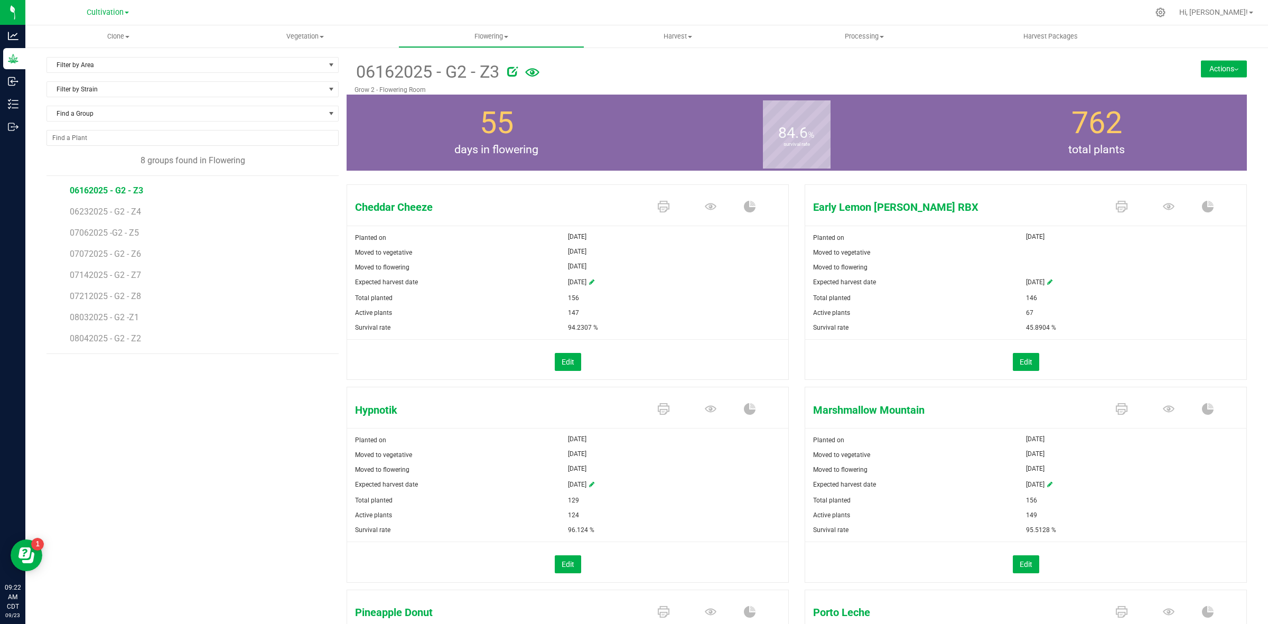
click at [1201, 66] on button "Actions" at bounding box center [1224, 68] width 46 height 17
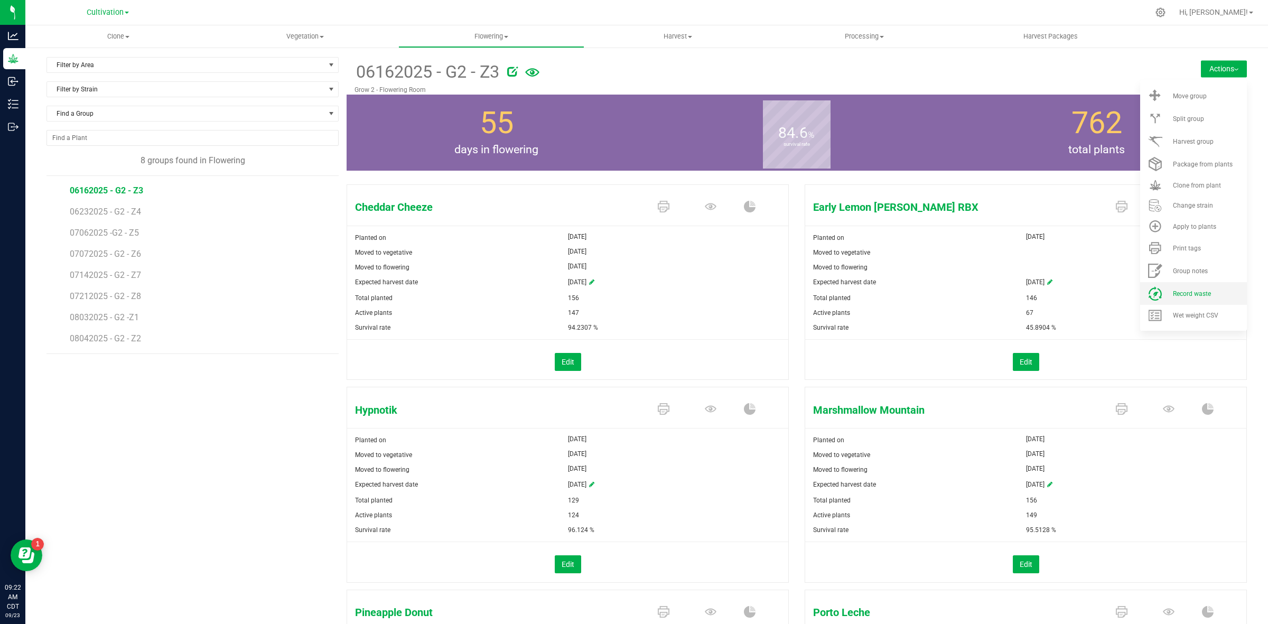
click at [1190, 297] on li "Record waste" at bounding box center [1193, 293] width 107 height 23
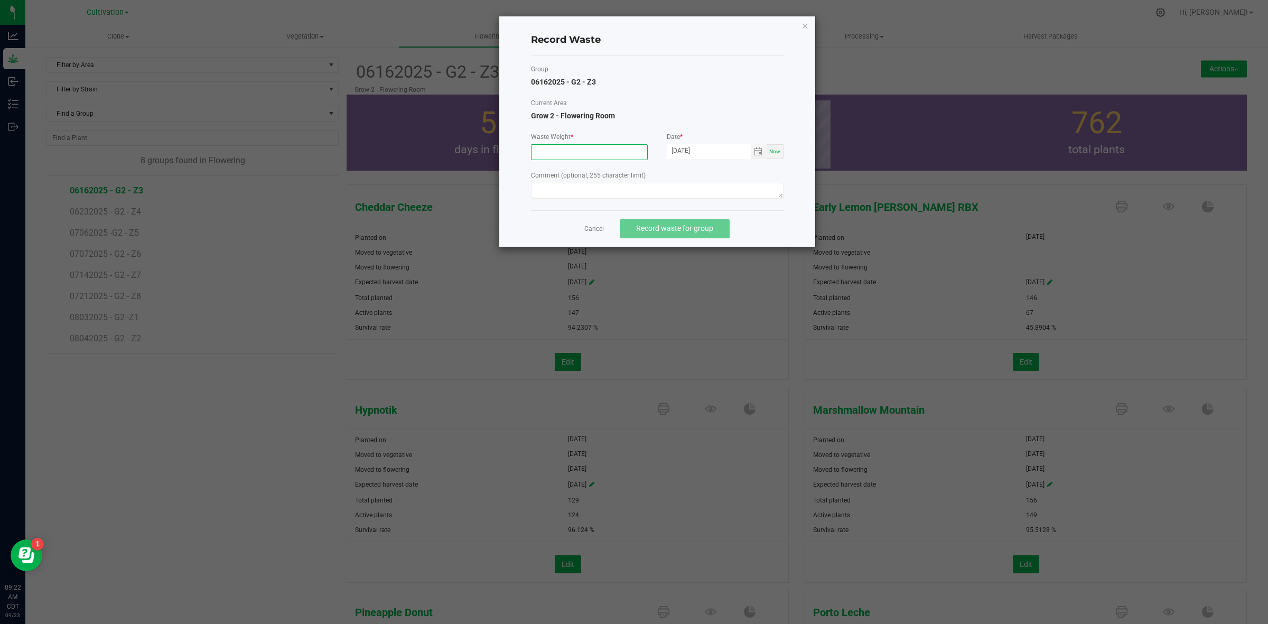
click at [564, 152] on input at bounding box center [590, 152] width 116 height 15
click at [764, 154] on span "Toggle calendar" at bounding box center [758, 151] width 15 height 15
type input "14890.0000 g"
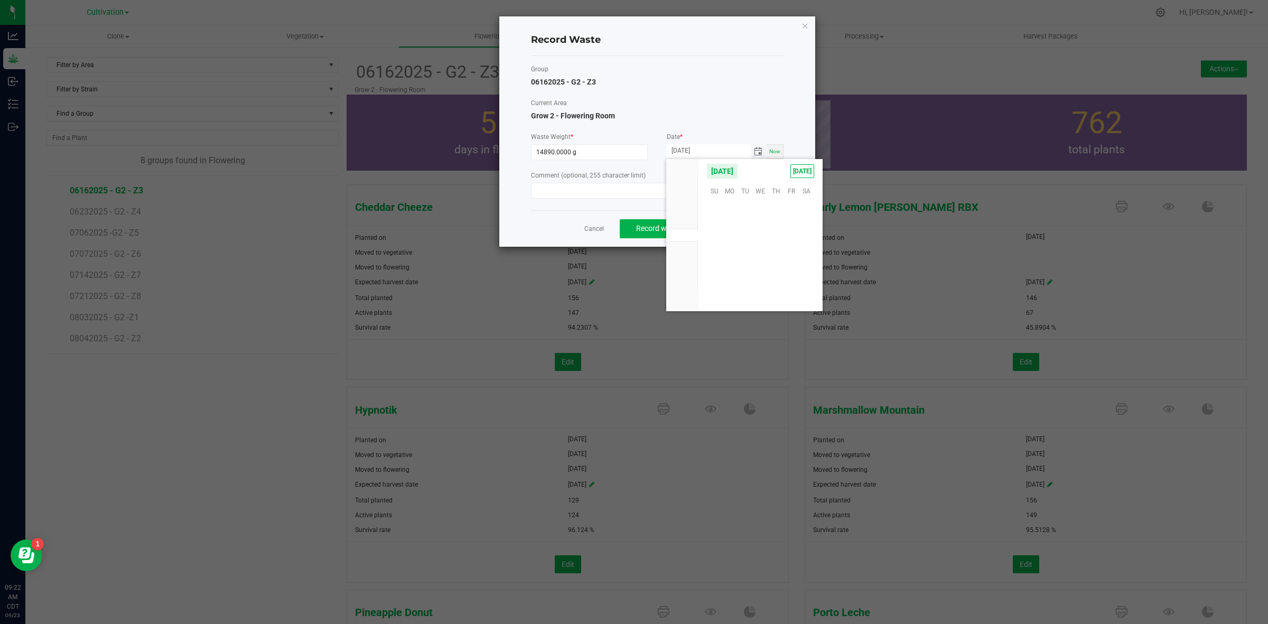
scroll to position [171325, 0]
click at [730, 255] on span "22" at bounding box center [729, 255] width 15 height 16
type input "[DATE]"
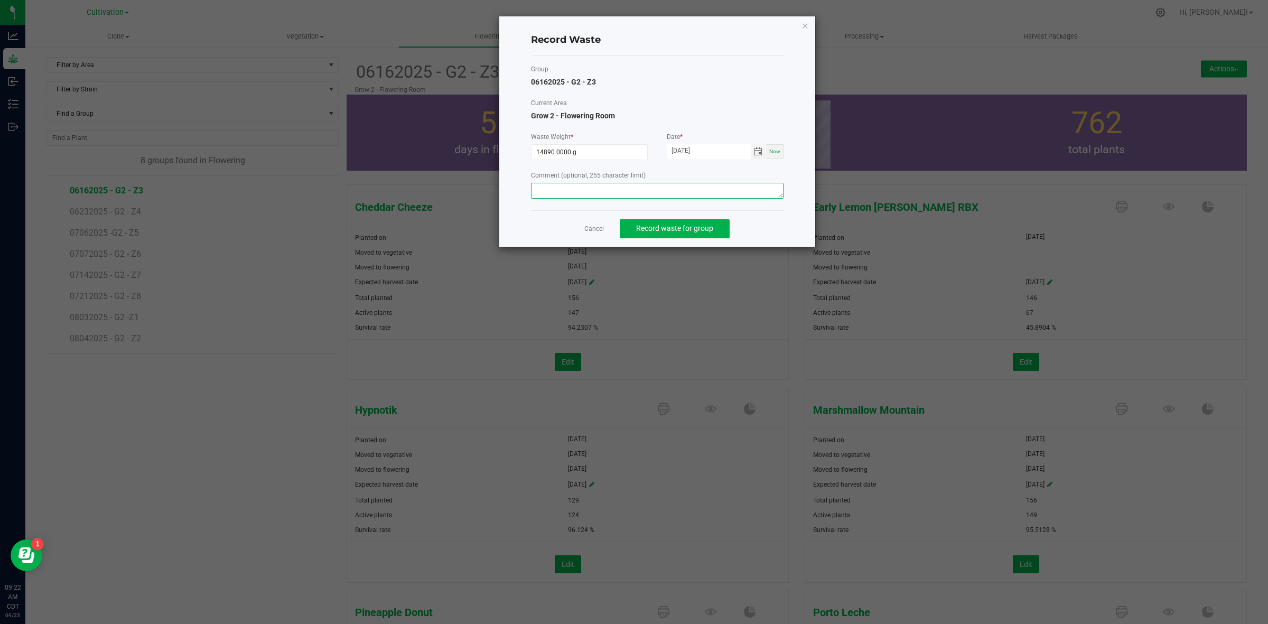
click at [619, 189] on textarea at bounding box center [657, 191] width 253 height 16
type textarea "Flower waste"
click at [650, 230] on span "Record waste for group" at bounding box center [674, 228] width 77 height 8
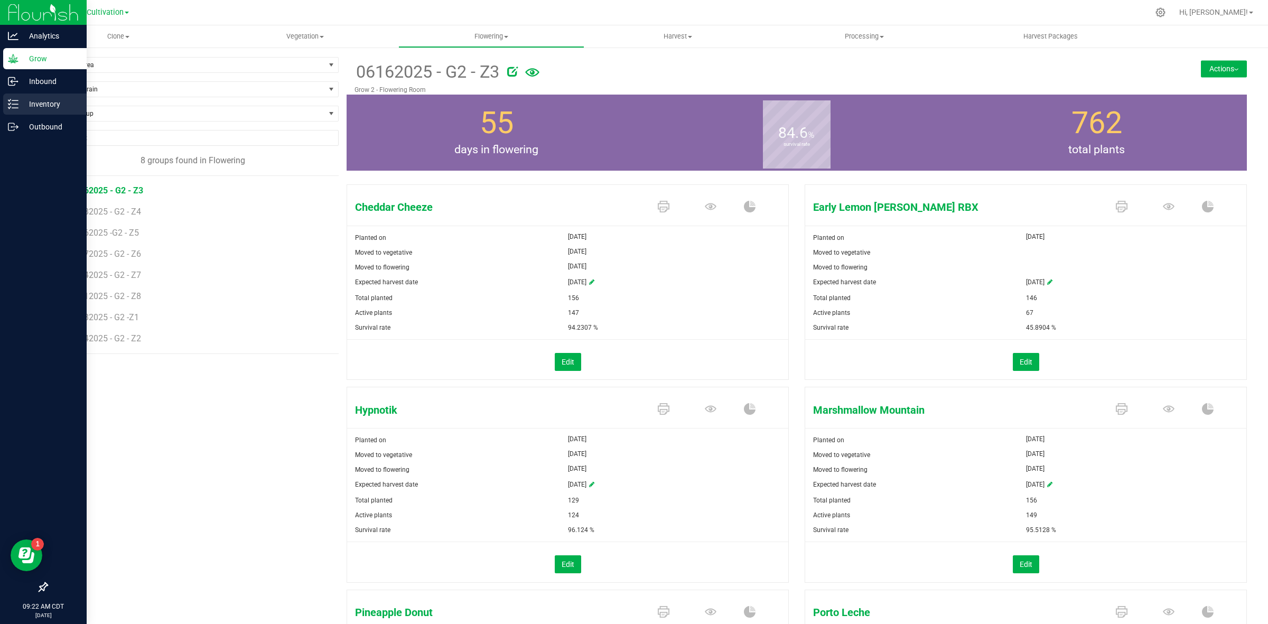
click at [40, 108] on p "Inventory" at bounding box center [49, 104] width 63 height 13
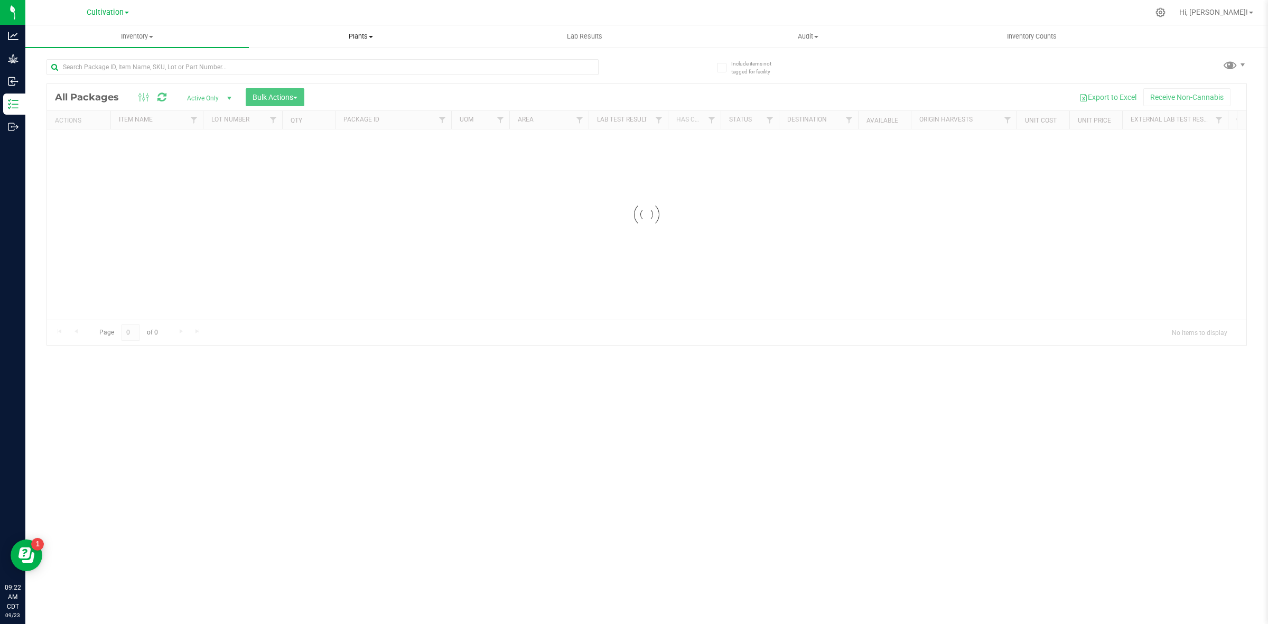
click at [345, 38] on span "Plants" at bounding box center [360, 37] width 222 height 10
click at [329, 77] on li "Waste log" at bounding box center [361, 76] width 224 height 13
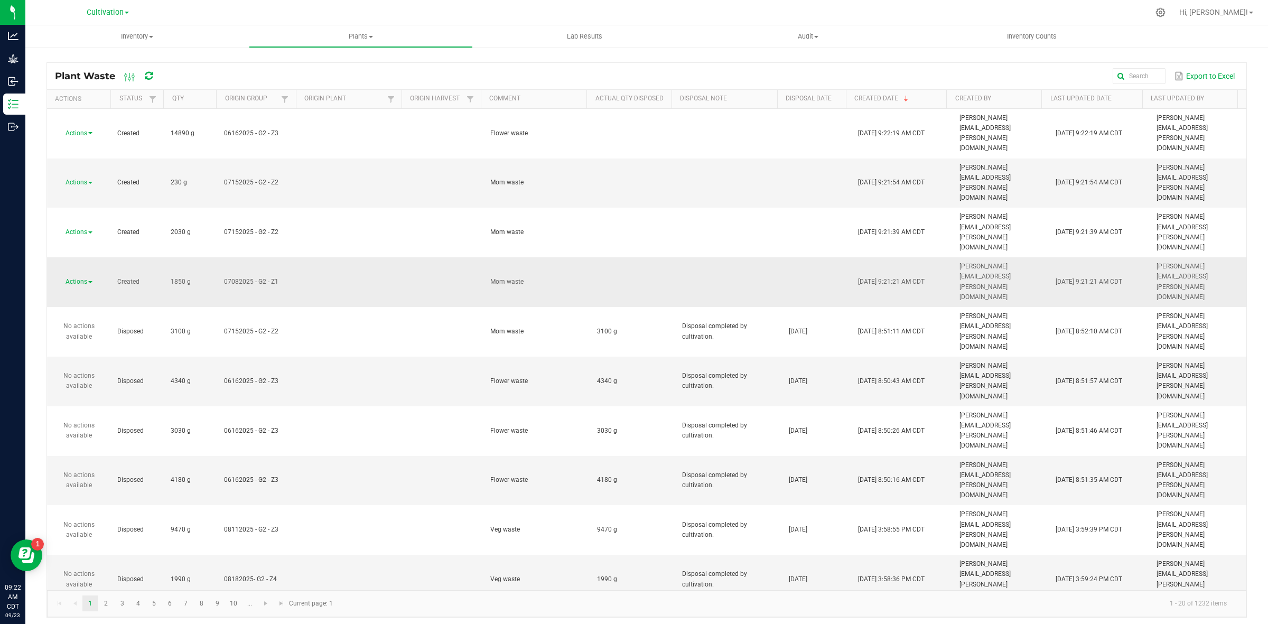
click at [83, 278] on span "Actions" at bounding box center [77, 281] width 22 height 7
click at [83, 190] on li "Dispose" at bounding box center [77, 193] width 47 height 16
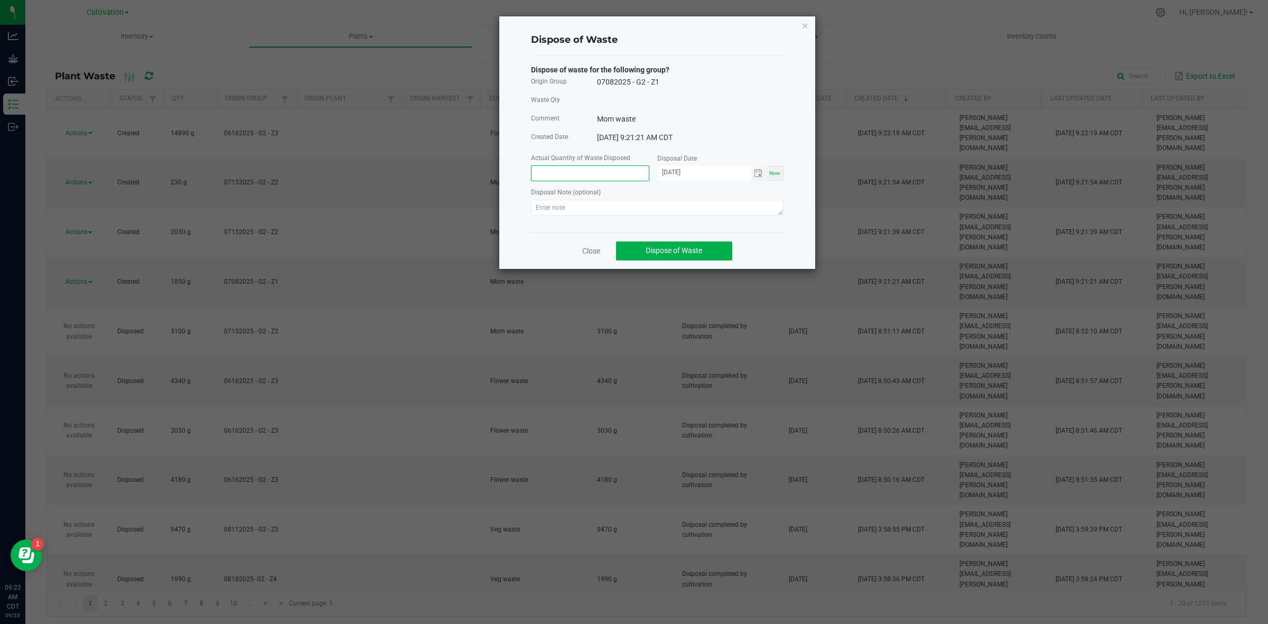
click at [616, 172] on input at bounding box center [590, 173] width 117 height 15
type input "1850.0000 g"
click at [592, 256] on link "Close" at bounding box center [591, 251] width 18 height 11
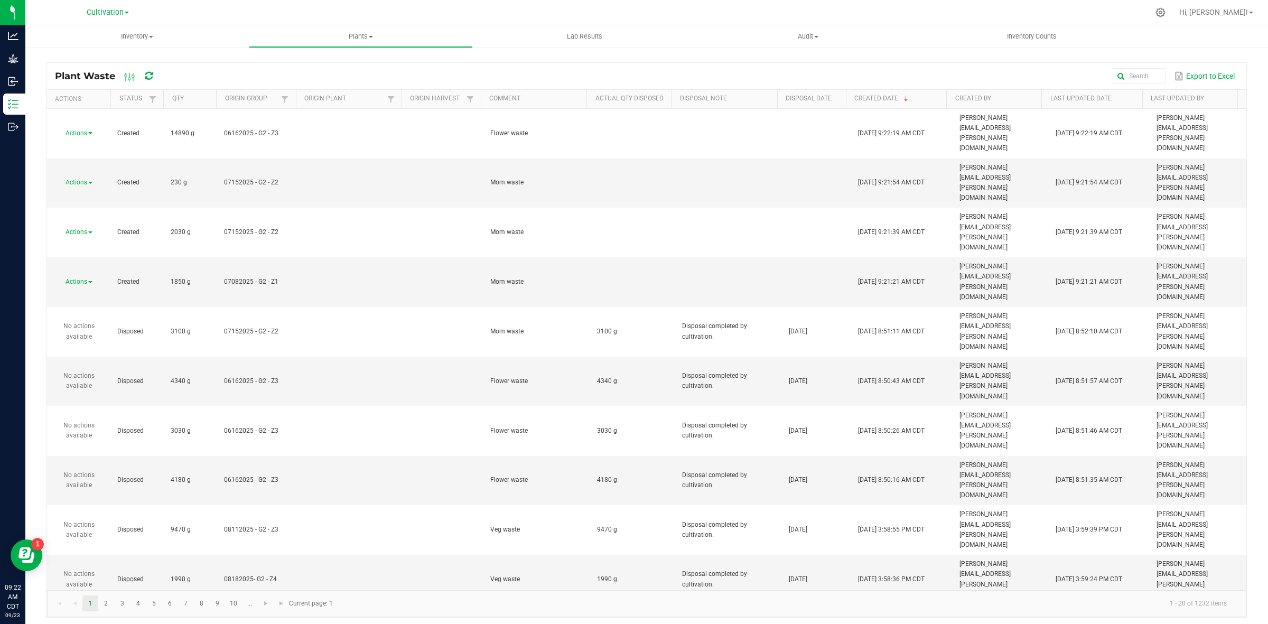
drag, startPoint x: 719, startPoint y: 442, endPoint x: 668, endPoint y: 430, distance: 51.6
copy tr "Disposal completed by cultivation."
click at [89, 277] on div "Actions" at bounding box center [78, 282] width 51 height 10
click at [86, 278] on span "Actions" at bounding box center [77, 281] width 22 height 7
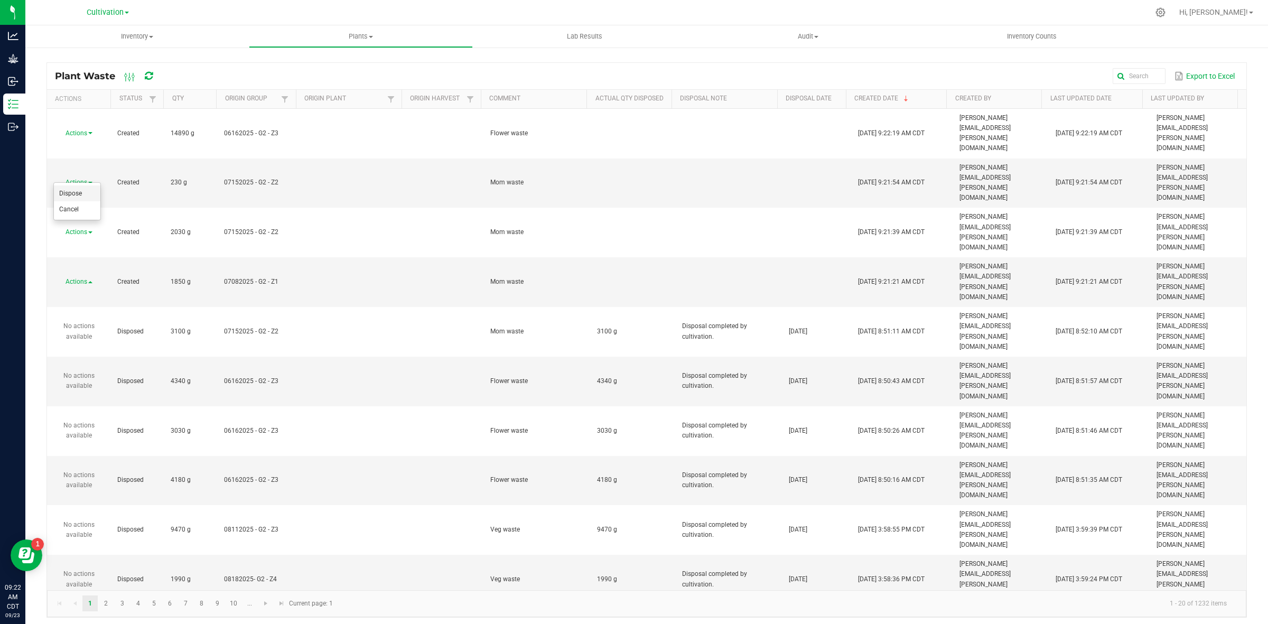
click at [86, 194] on li "Dispose" at bounding box center [77, 193] width 47 height 16
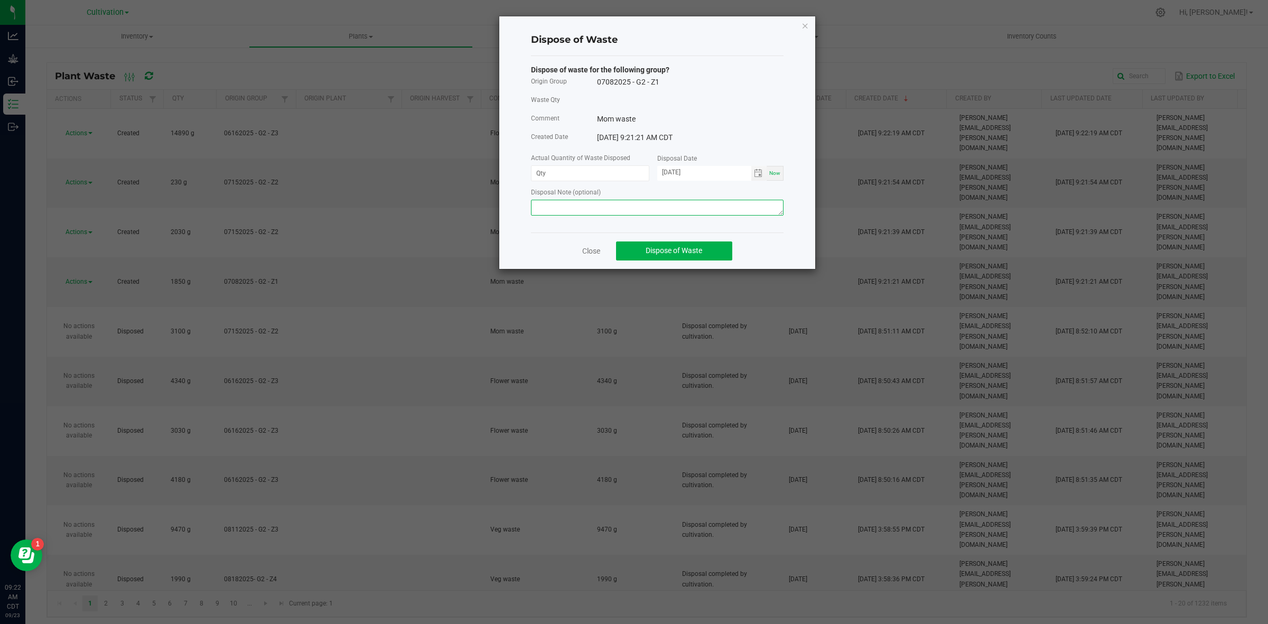
click at [632, 212] on textarea at bounding box center [657, 208] width 253 height 16
paste textarea "Disposal completed by cultivation."
type textarea "Disposal completed by cultivation."
click at [571, 170] on input at bounding box center [590, 173] width 117 height 15
click at [757, 175] on span "Toggle calendar" at bounding box center [758, 173] width 8 height 8
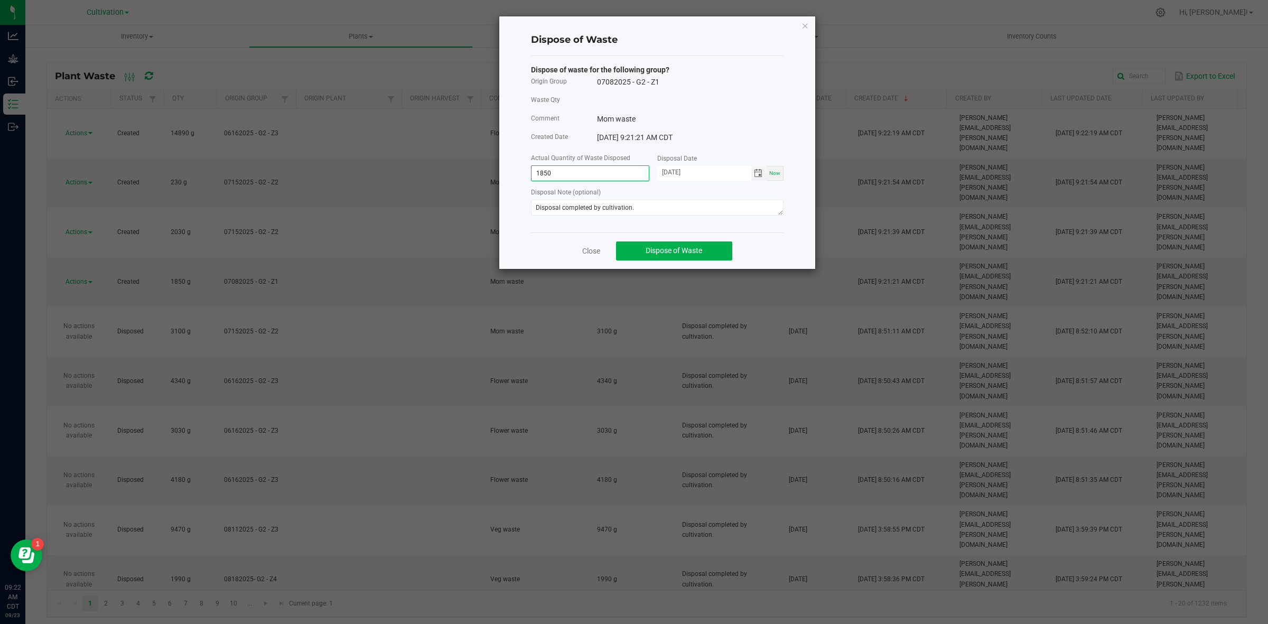
type input "1850.0000 g"
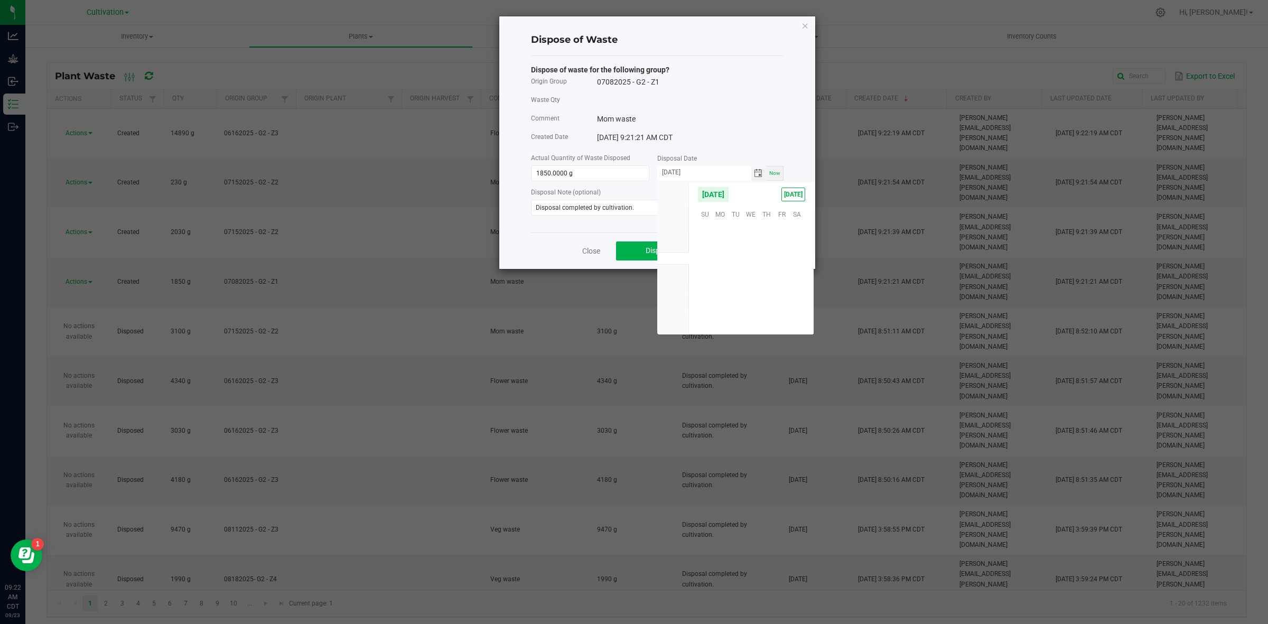
scroll to position [171325, 0]
click at [725, 272] on span "22" at bounding box center [720, 278] width 15 height 16
type input "[DATE]"
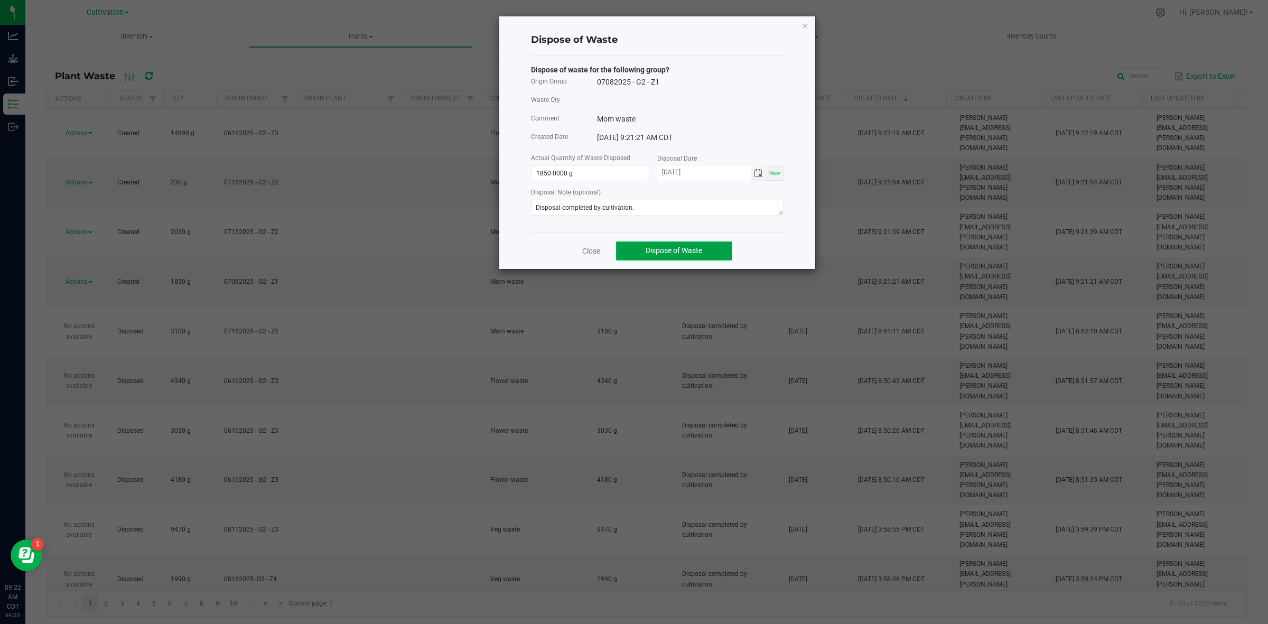
click at [713, 254] on button "Dispose of Waste" at bounding box center [674, 250] width 116 height 19
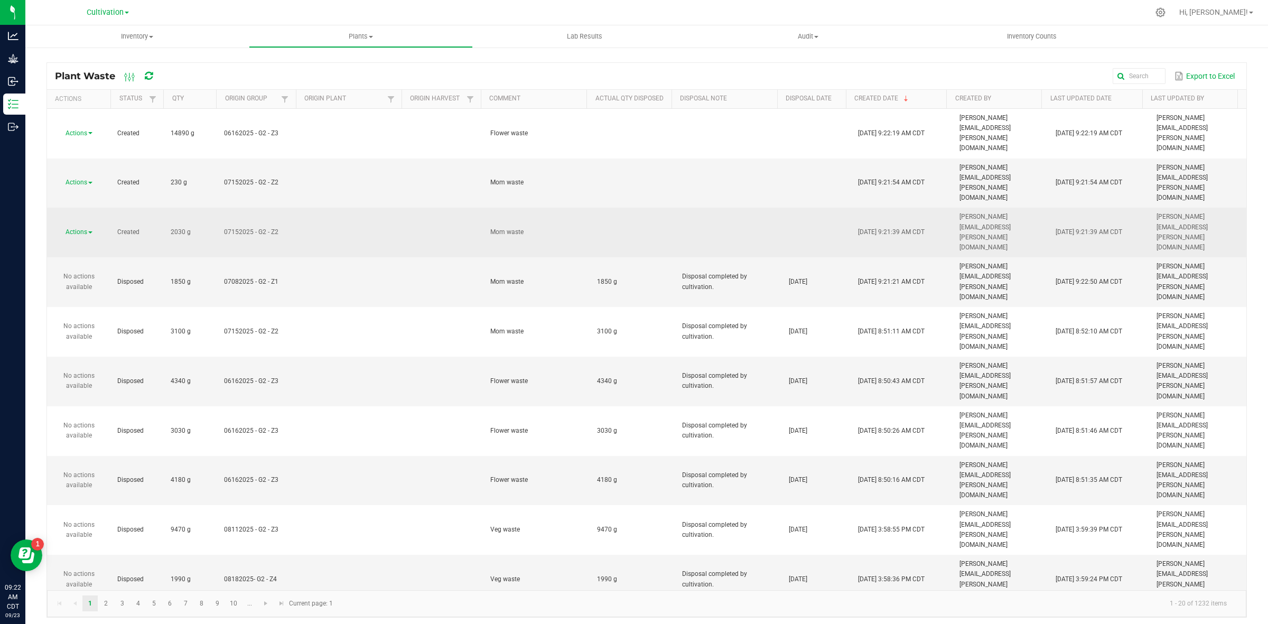
click at [87, 228] on span "Actions" at bounding box center [77, 231] width 22 height 7
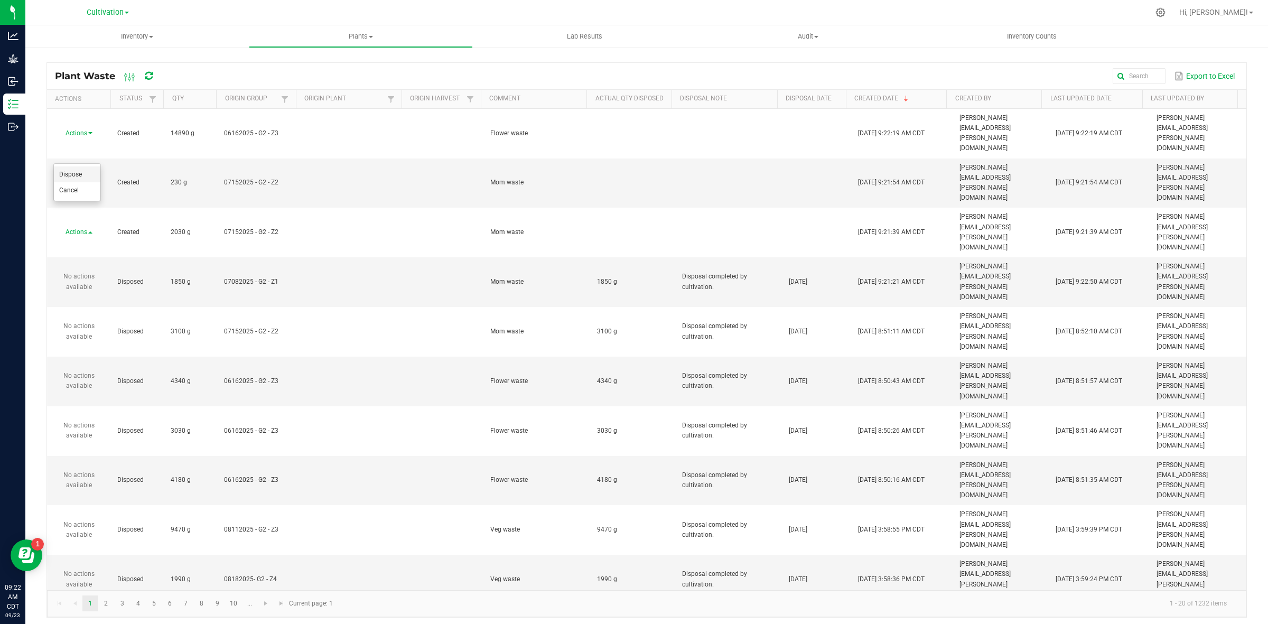
click at [87, 178] on li "Dispose" at bounding box center [77, 174] width 47 height 16
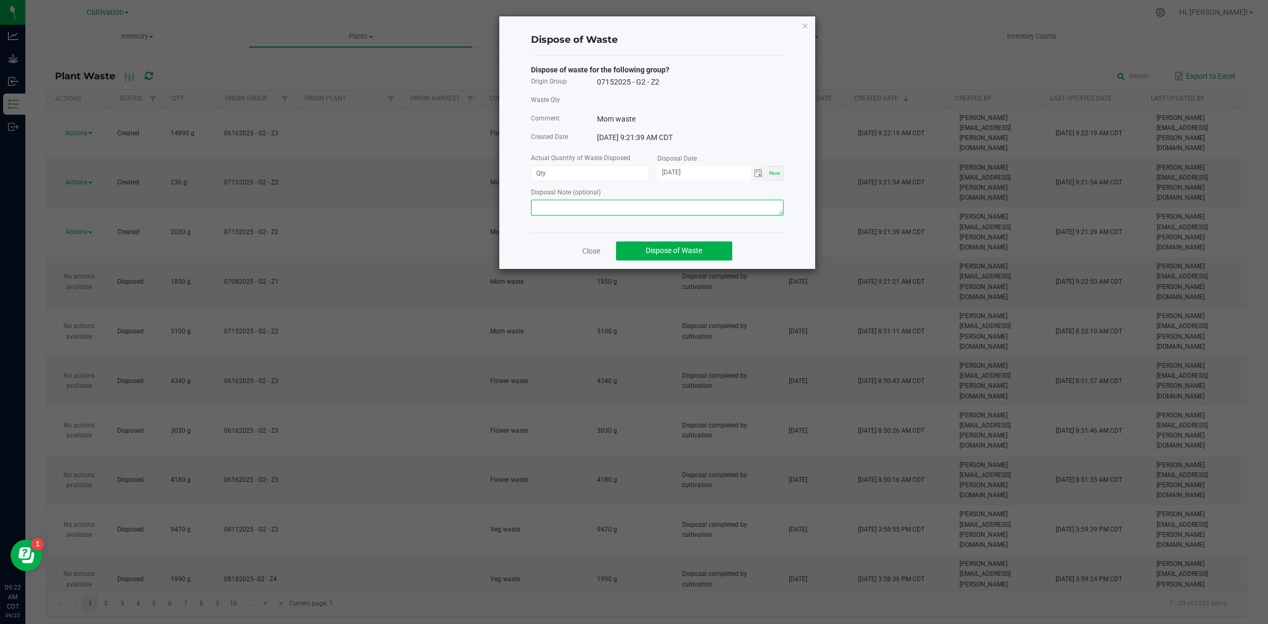
click at [609, 209] on textarea at bounding box center [657, 208] width 253 height 16
paste textarea "Disposal completed by cultivation."
type textarea "Disposal completed by cultivation."
click at [551, 173] on input at bounding box center [590, 173] width 117 height 15
click at [756, 170] on span "Toggle calendar" at bounding box center [758, 173] width 15 height 15
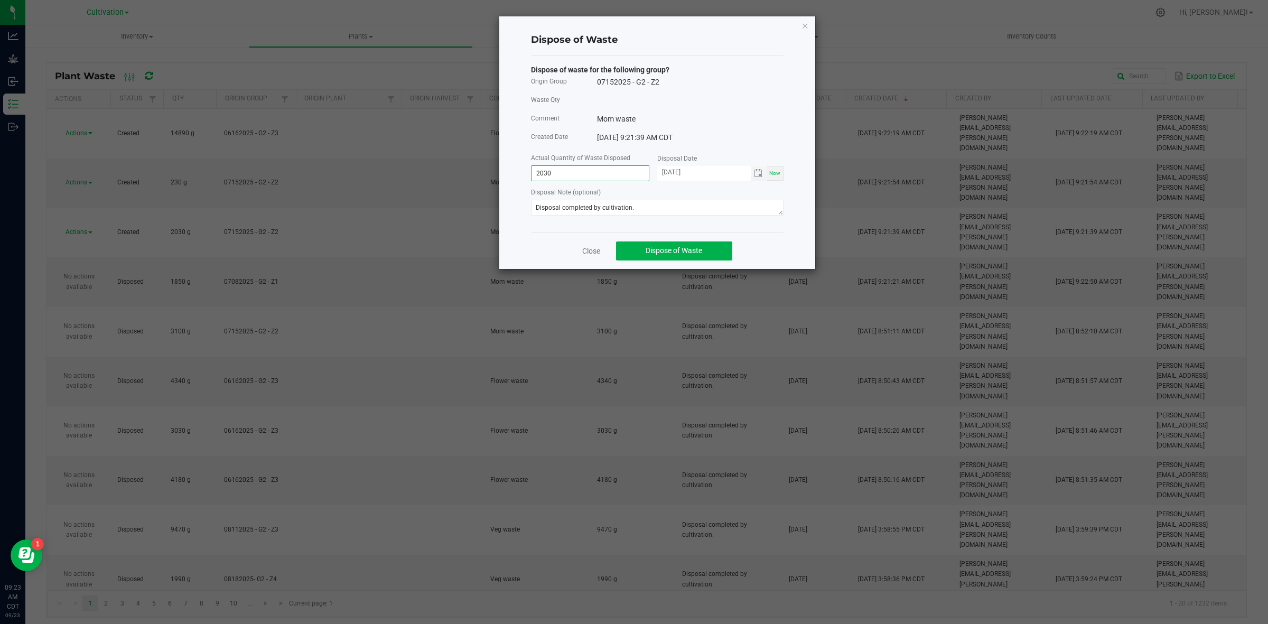
type input "2030.0000 g"
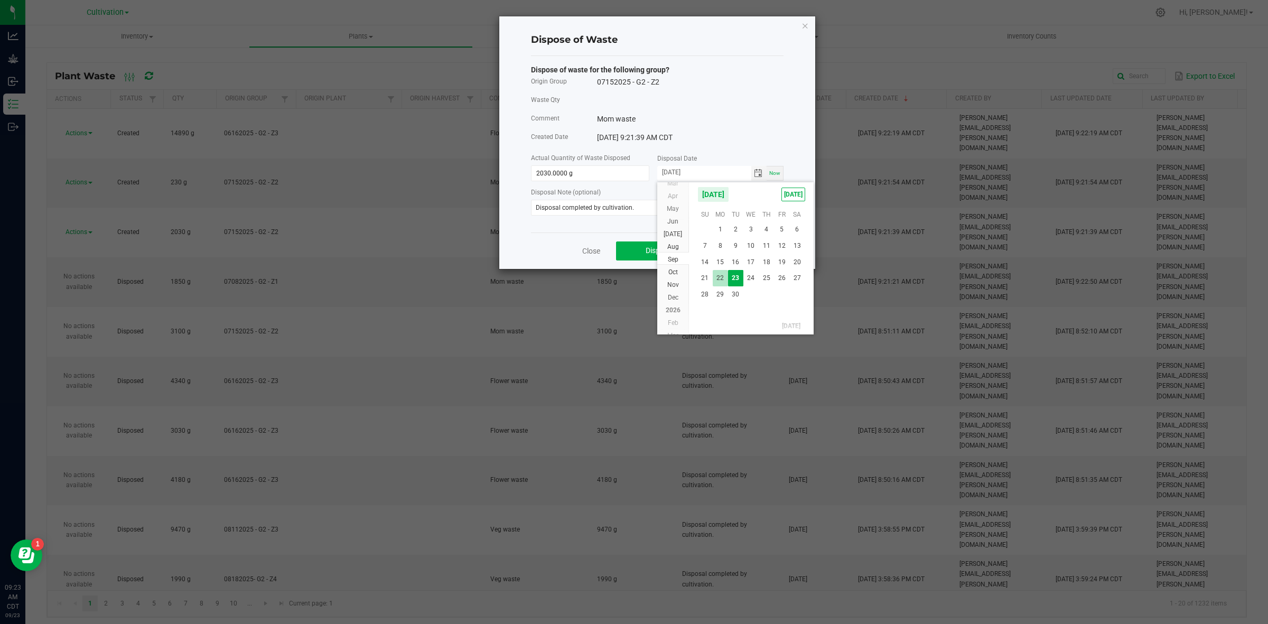
click at [724, 283] on span "22" at bounding box center [720, 278] width 15 height 16
type input "[DATE]"
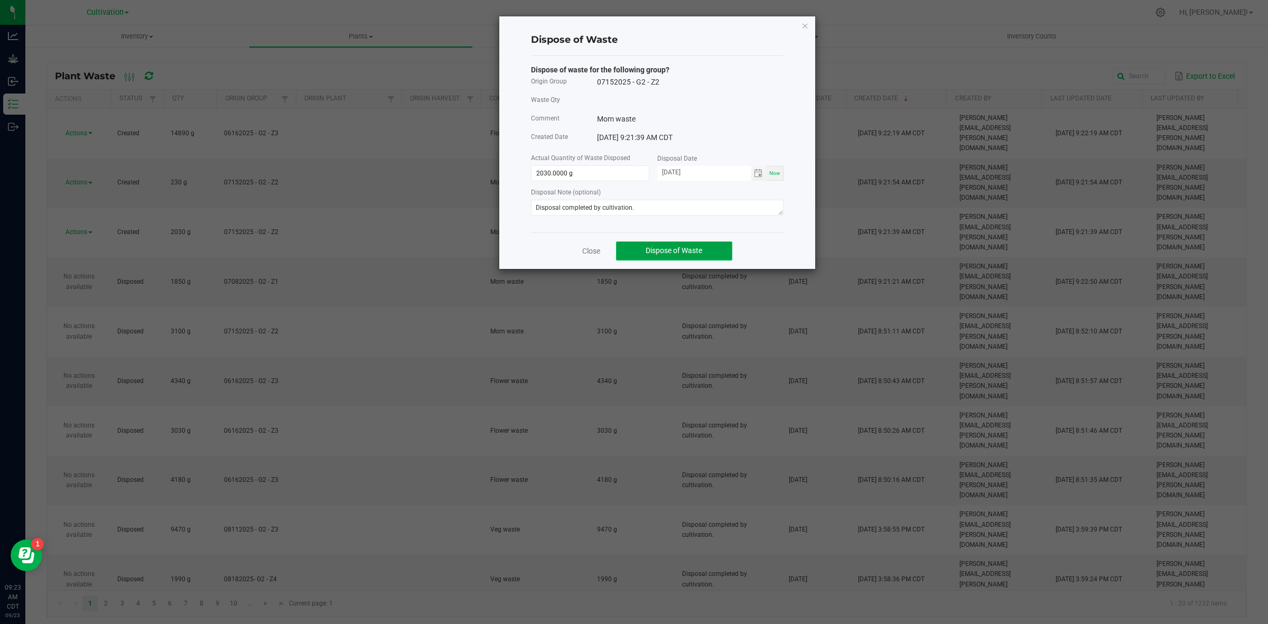
click at [662, 255] on span "Dispose of Waste" at bounding box center [674, 250] width 57 height 8
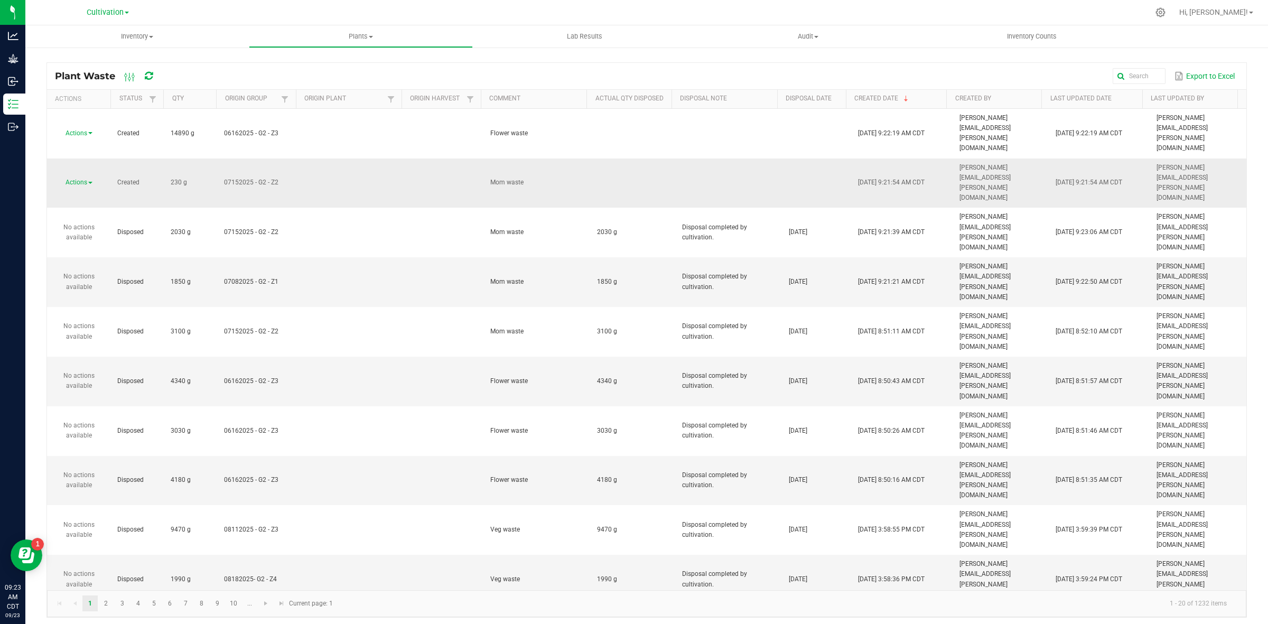
click at [79, 178] on div "Actions" at bounding box center [78, 183] width 51 height 10
click at [82, 178] on div "Actions" at bounding box center [78, 183] width 51 height 10
click at [83, 179] on span "Actions" at bounding box center [77, 182] width 22 height 7
click at [81, 156] on span "Dispose" at bounding box center [70, 154] width 23 height 7
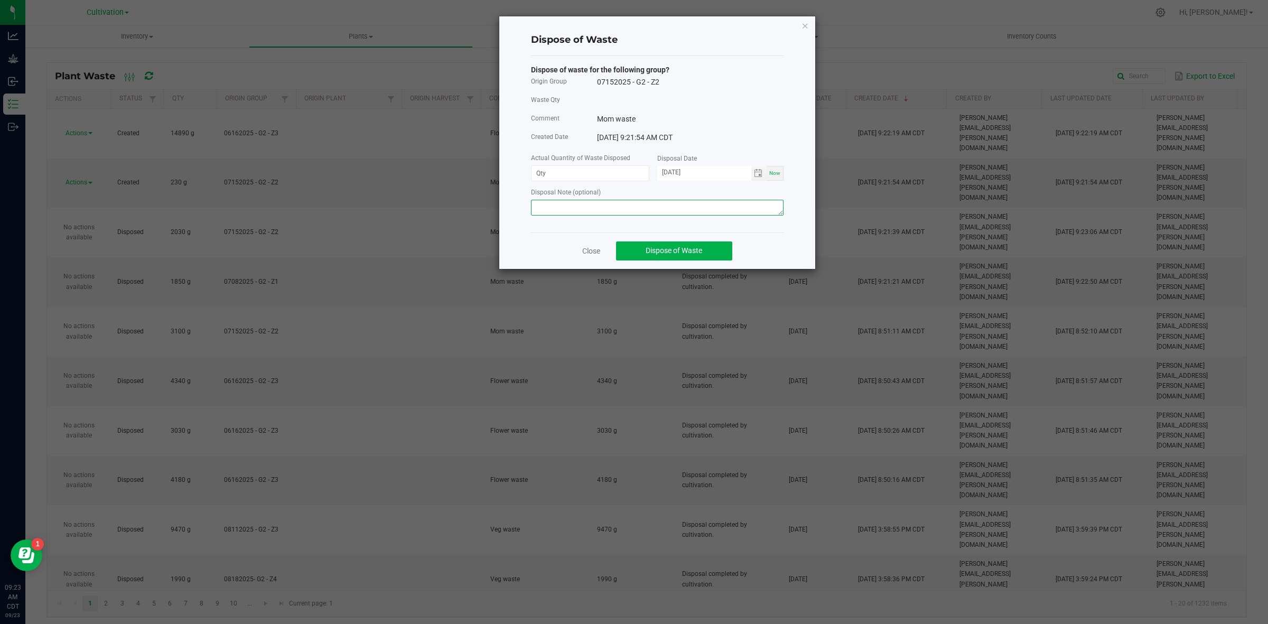
click at [556, 201] on textarea at bounding box center [657, 208] width 253 height 16
paste textarea "Disposal completed by cultivation."
type textarea "Disposal completed by cultivation."
click at [556, 175] on input at bounding box center [590, 173] width 117 height 15
click at [764, 174] on span "Toggle calendar" at bounding box center [758, 173] width 15 height 15
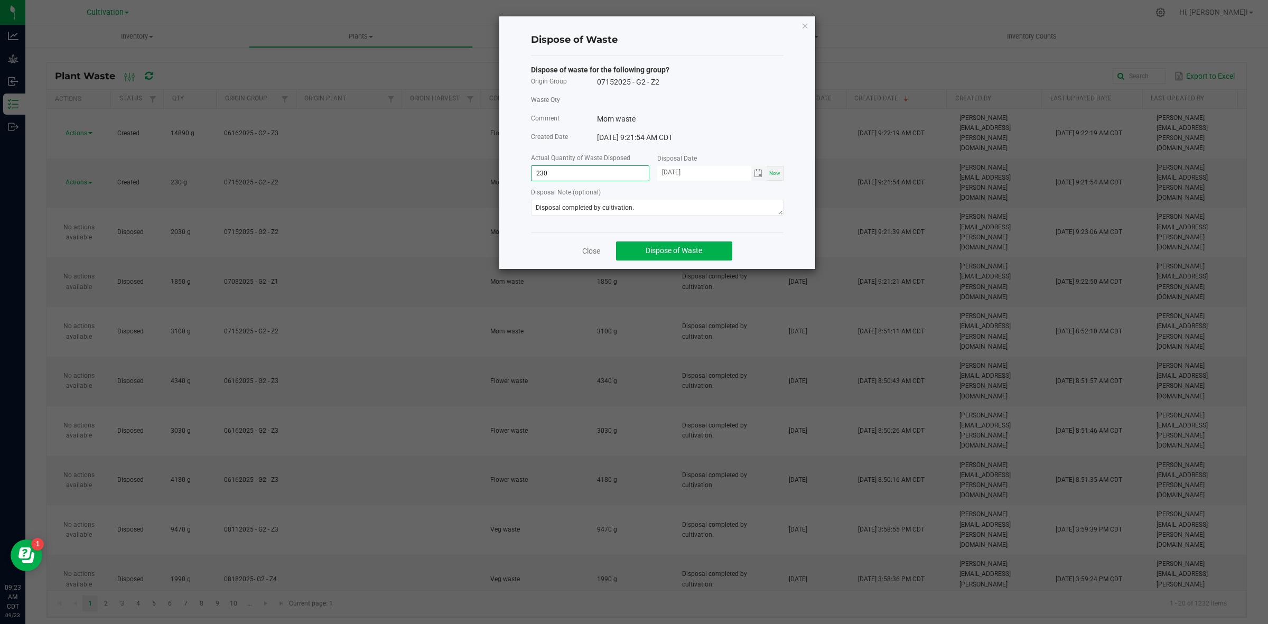
type input "230.0000 g"
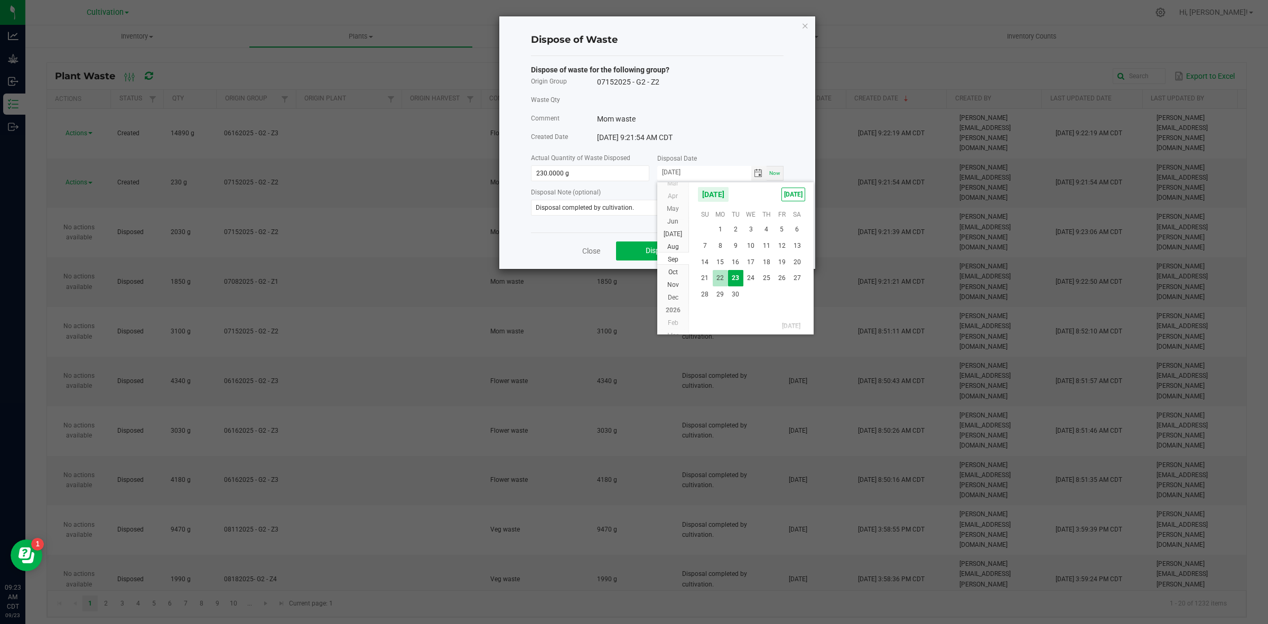
click at [719, 278] on span "22" at bounding box center [720, 278] width 15 height 16
type input "[DATE]"
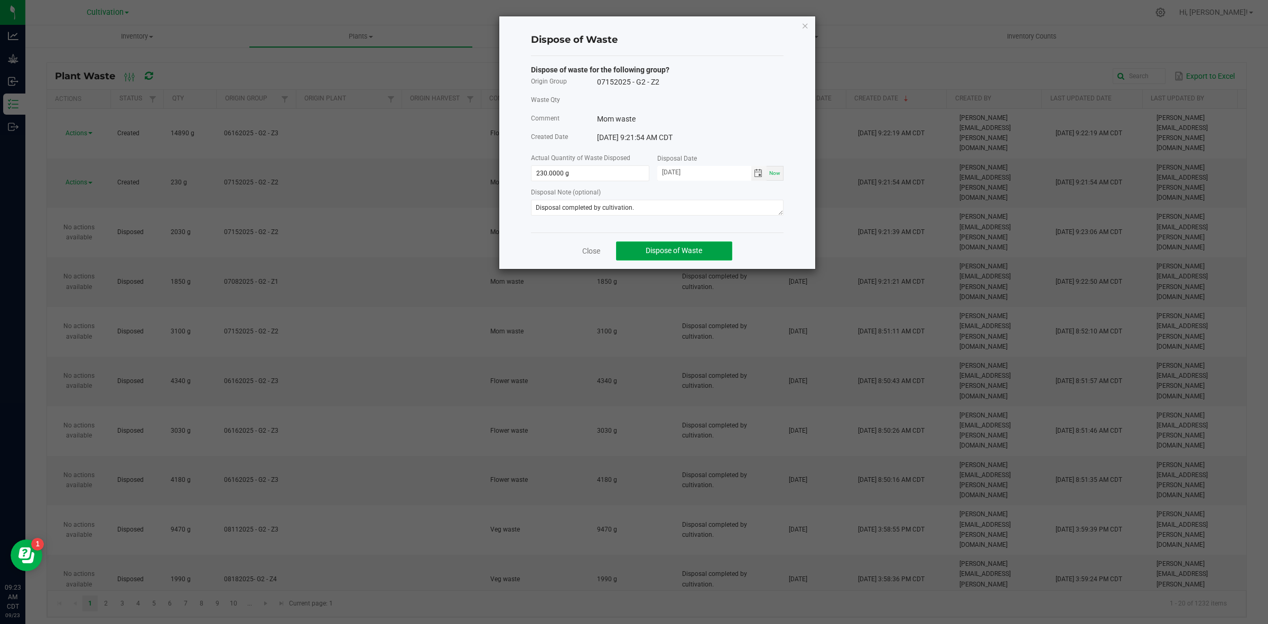
click at [698, 246] on button "Dispose of Waste" at bounding box center [674, 250] width 116 height 19
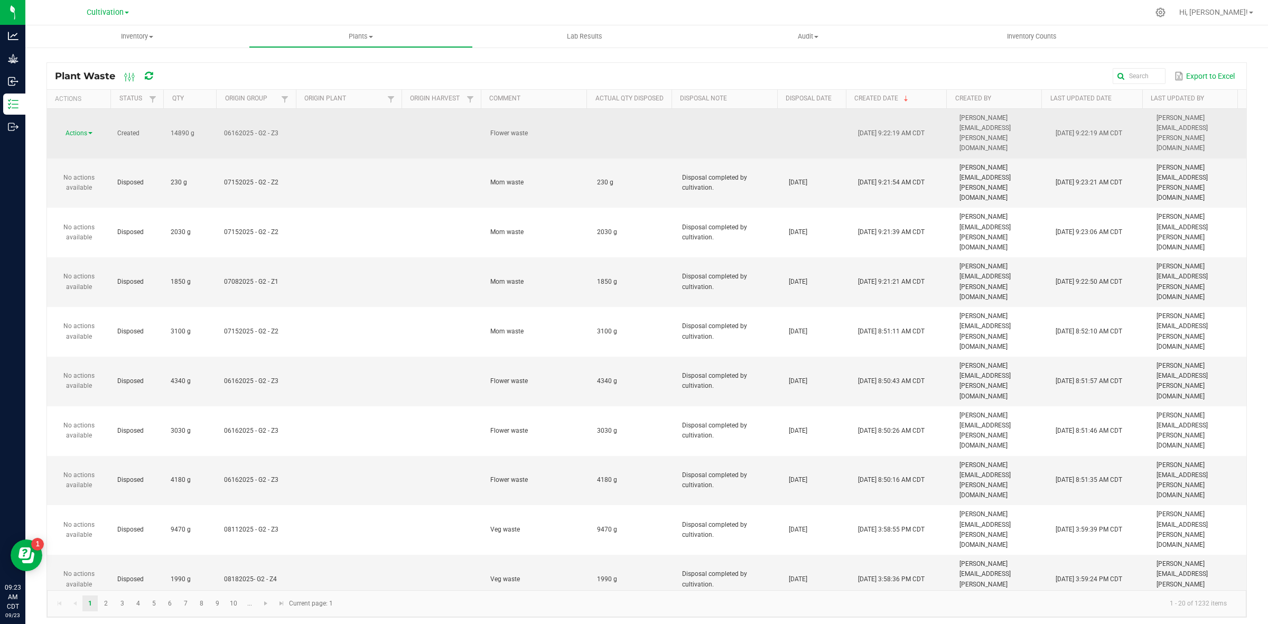
click at [90, 129] on link "Actions" at bounding box center [79, 132] width 27 height 7
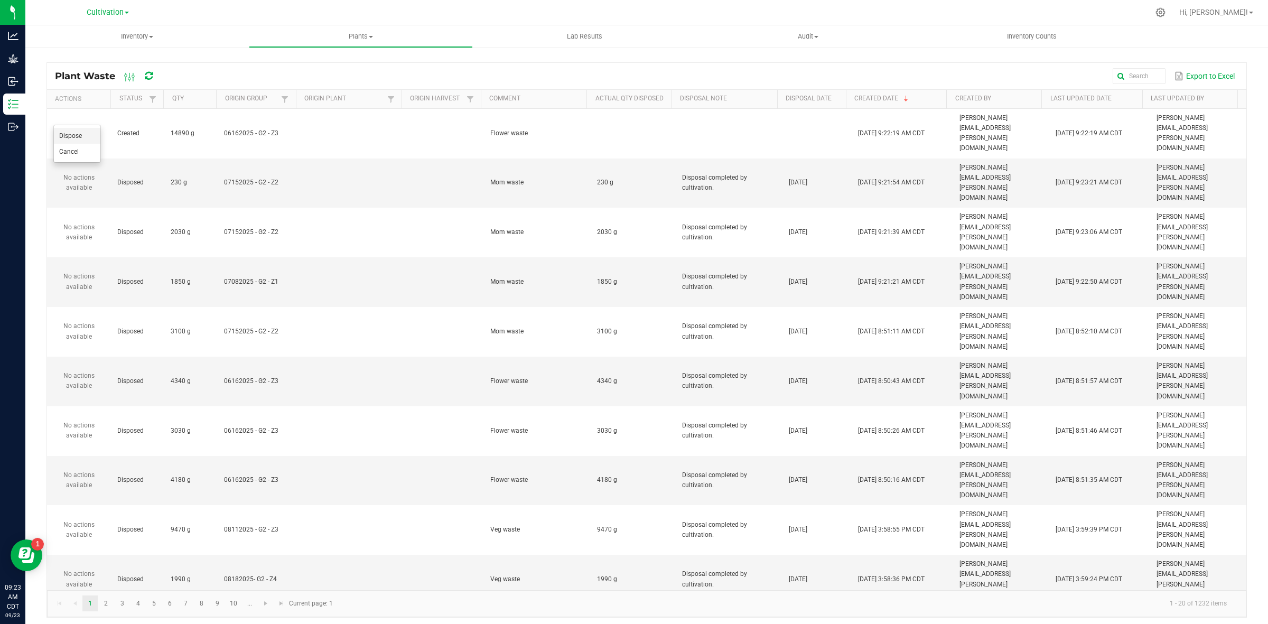
click at [79, 141] on li "Dispose" at bounding box center [77, 136] width 47 height 16
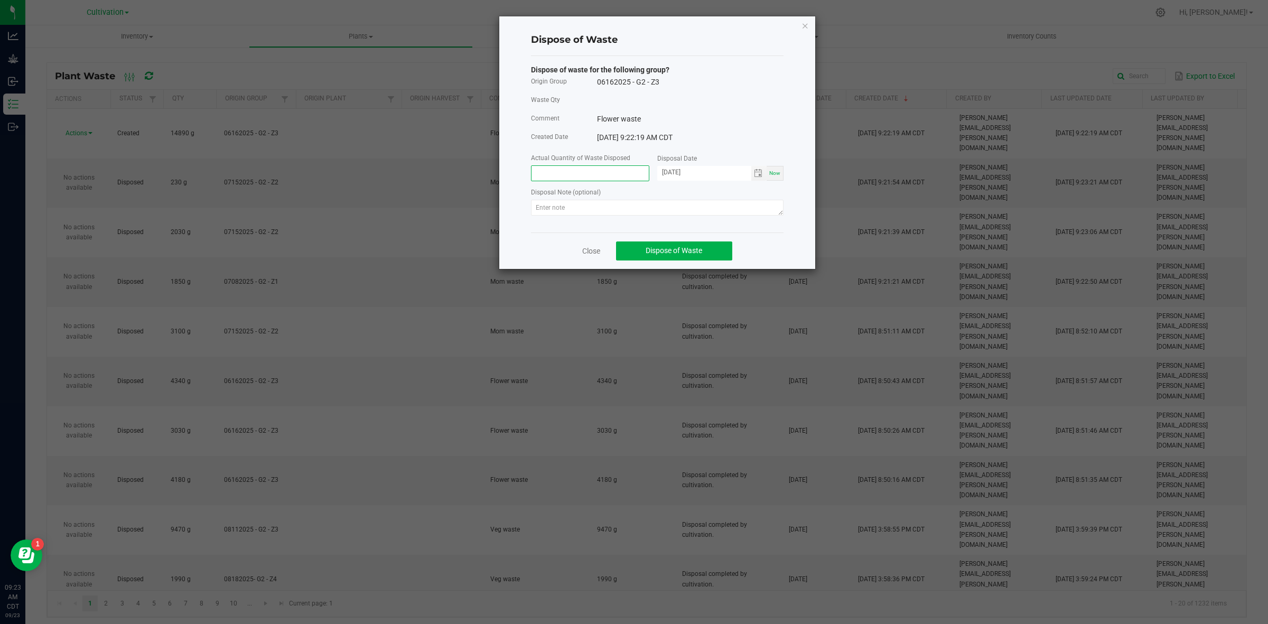
click at [608, 175] on input at bounding box center [590, 173] width 117 height 15
type input "14890.0000 g"
click at [588, 215] on textarea at bounding box center [657, 208] width 253 height 16
paste textarea "Disposal completed by cultivation."
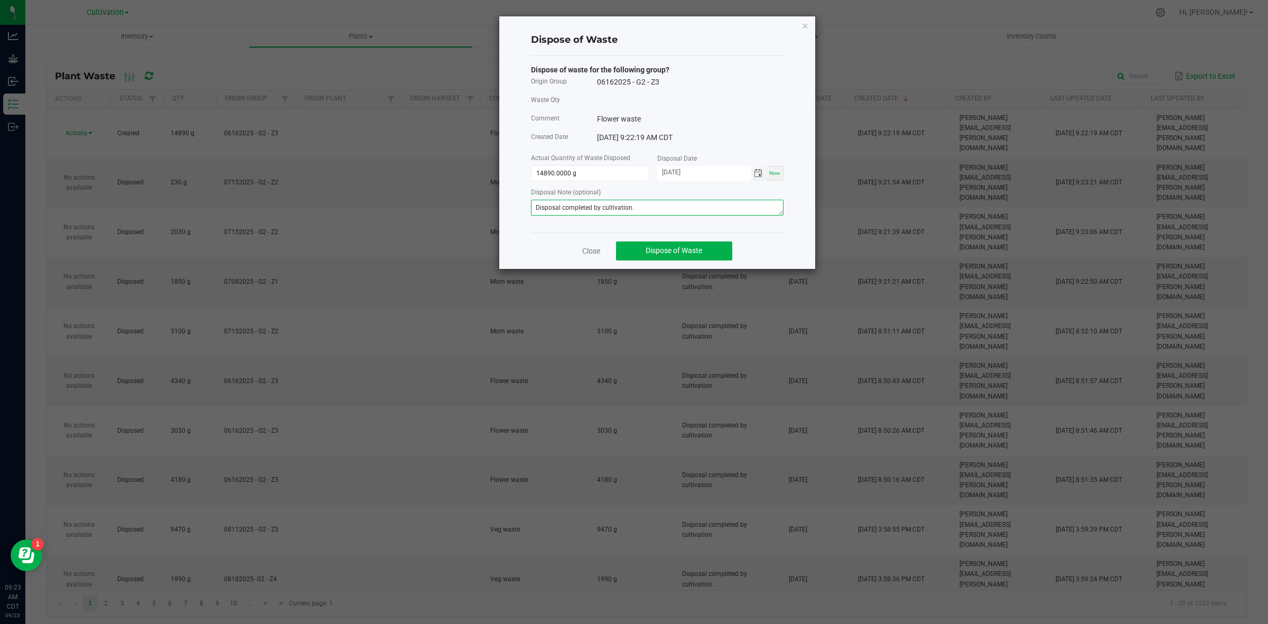
click at [756, 174] on span "Toggle calendar" at bounding box center [758, 173] width 8 height 8
type textarea "Disposal completed by cultivation."
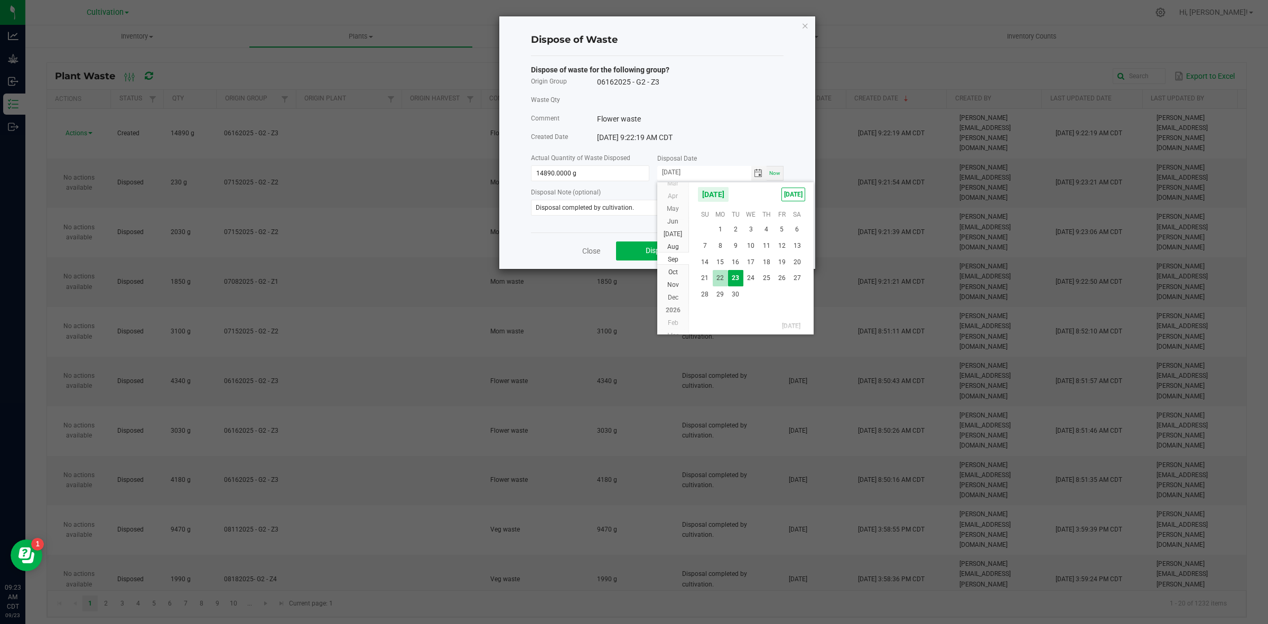
click at [720, 277] on span "22" at bounding box center [720, 278] width 15 height 16
type input "[DATE]"
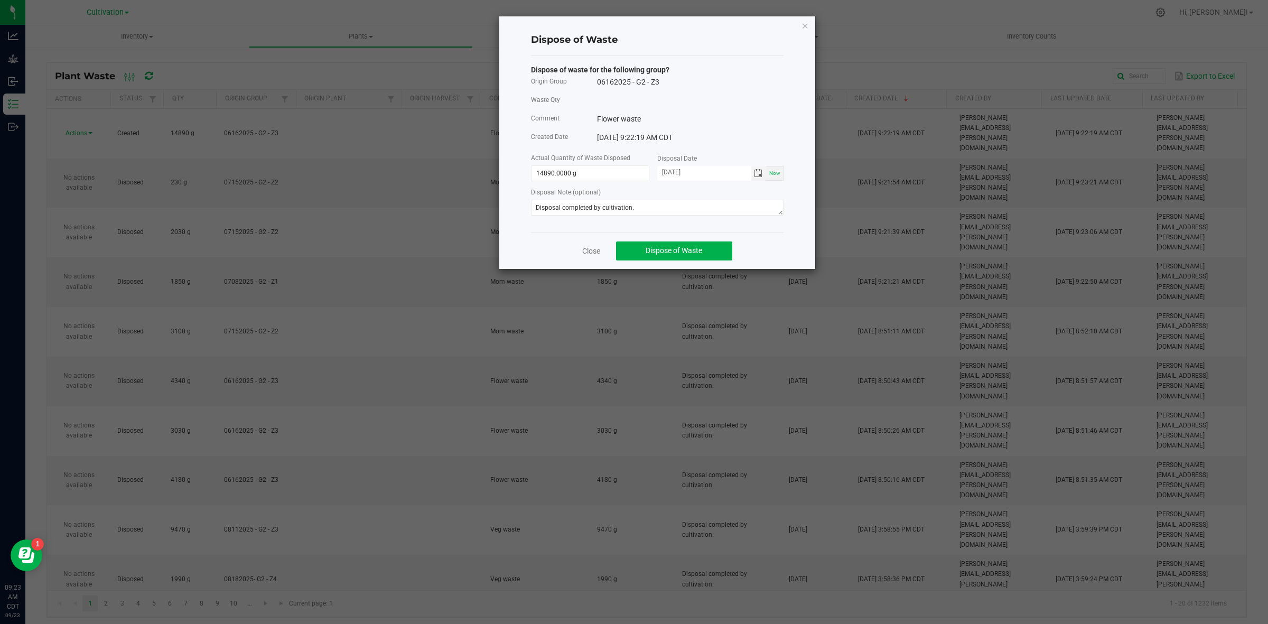
click at [661, 241] on div "Close Dispose of Waste" at bounding box center [657, 251] width 253 height 36
click at [666, 250] on span "Dispose of Waste" at bounding box center [674, 250] width 57 height 8
